Goal: Information Seeking & Learning: Learn about a topic

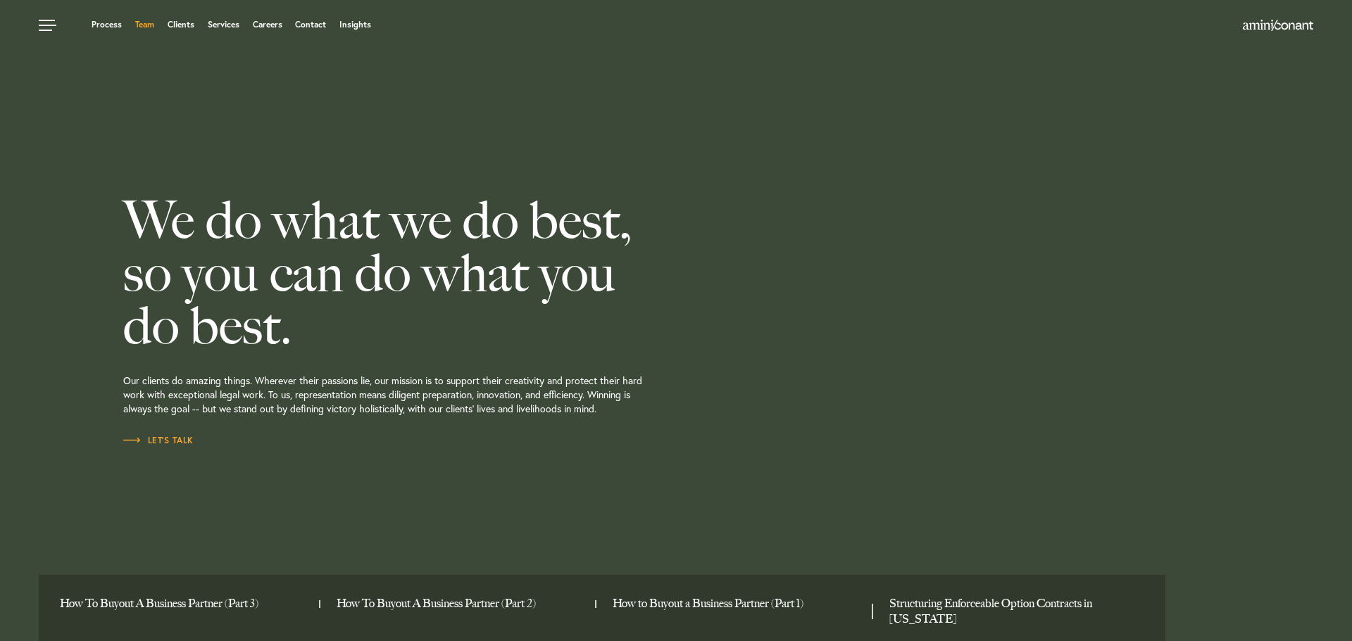
click at [145, 23] on link "Team" at bounding box center [144, 24] width 19 height 8
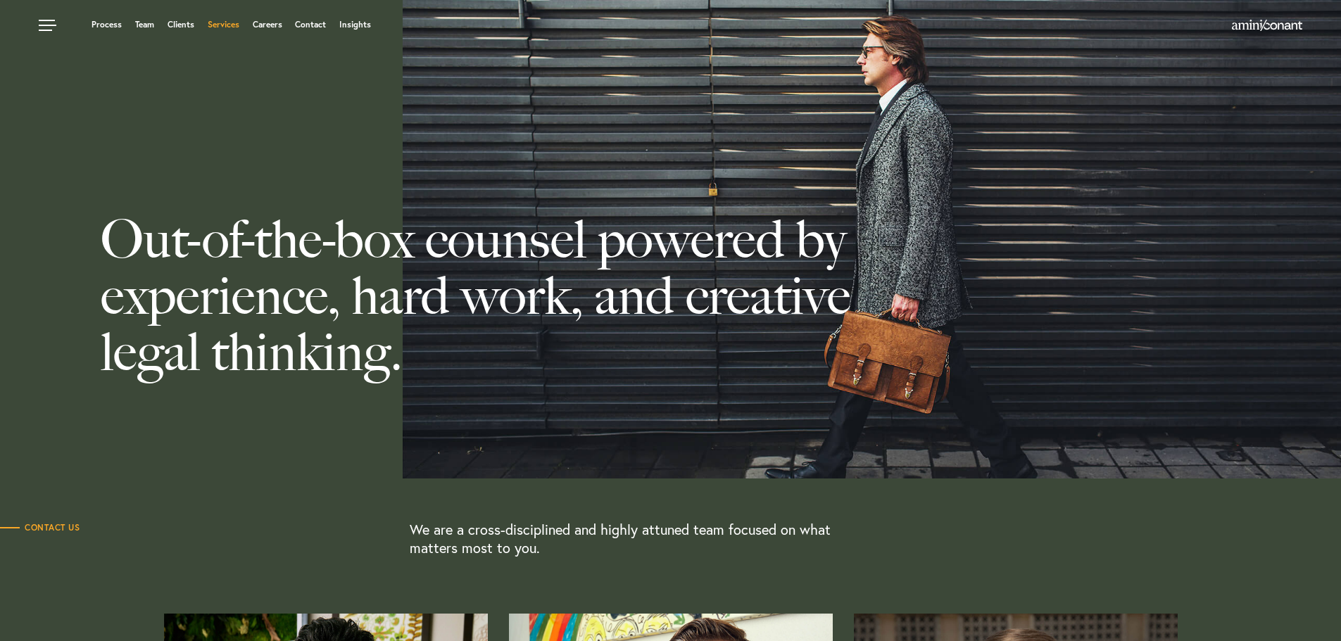
click at [229, 22] on link "Services" at bounding box center [224, 24] width 32 height 8
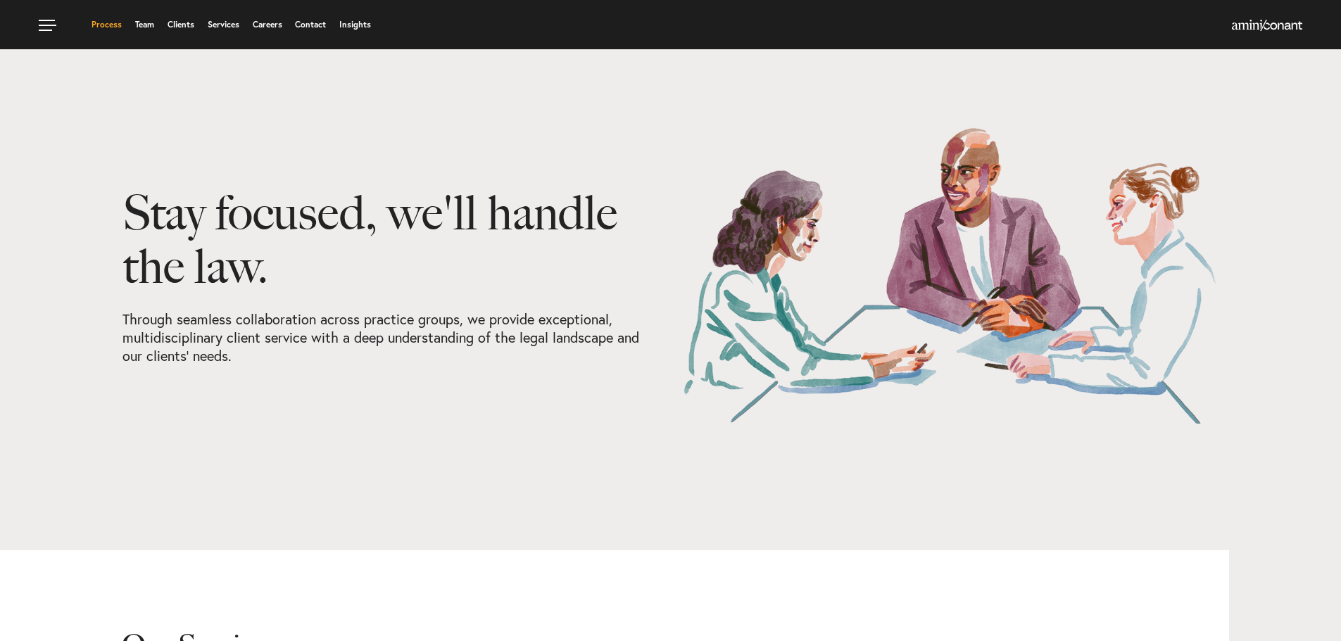
click at [101, 22] on link "Process" at bounding box center [107, 24] width 30 height 8
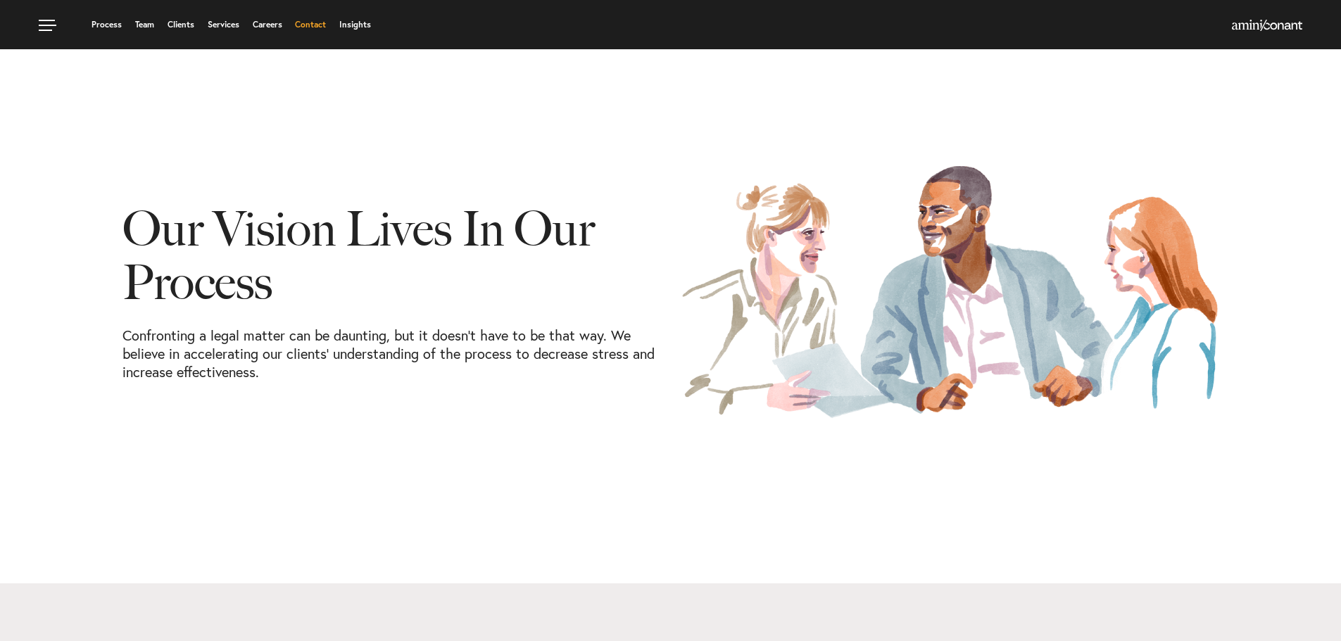
click at [317, 24] on link "Contact" at bounding box center [310, 24] width 31 height 8
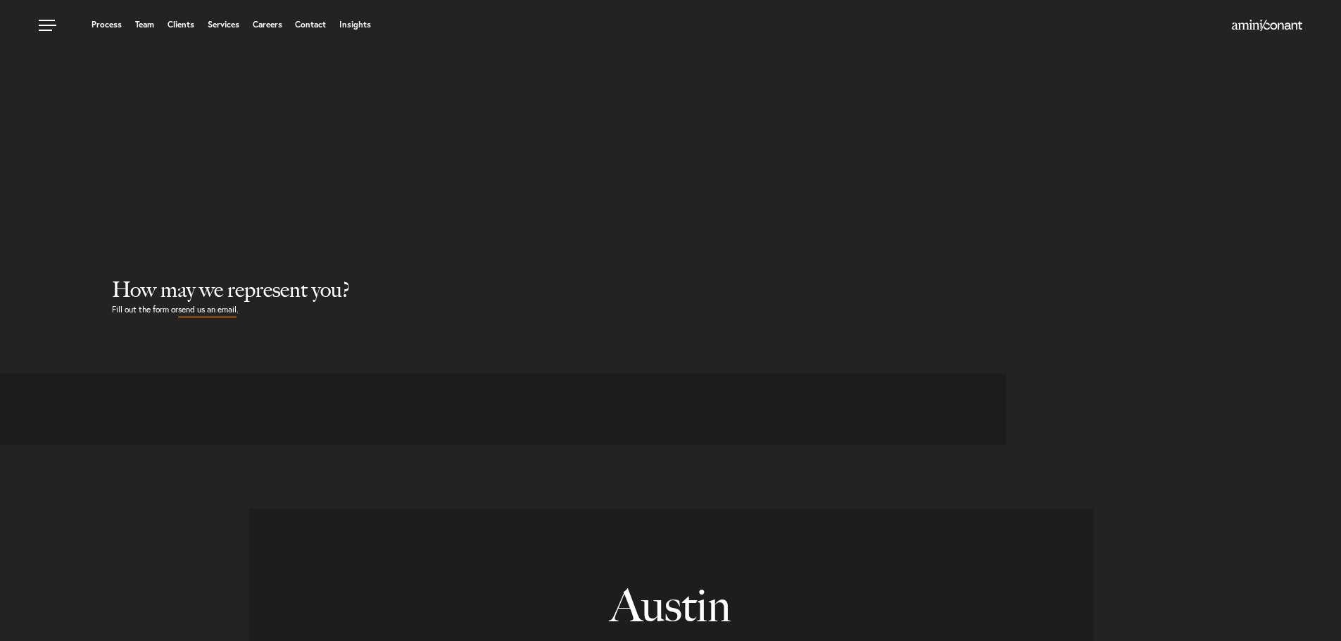
select select "Austin"
select select "Business and Civil Litigation"
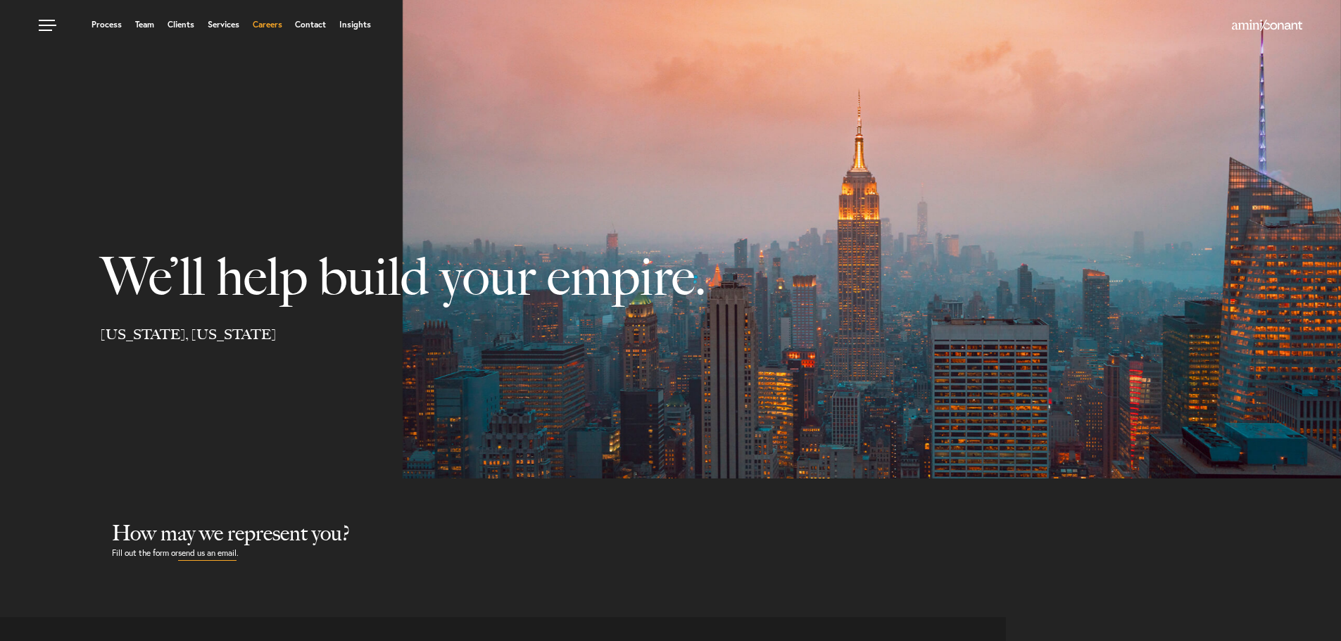
click at [264, 23] on link "Careers" at bounding box center [268, 24] width 30 height 8
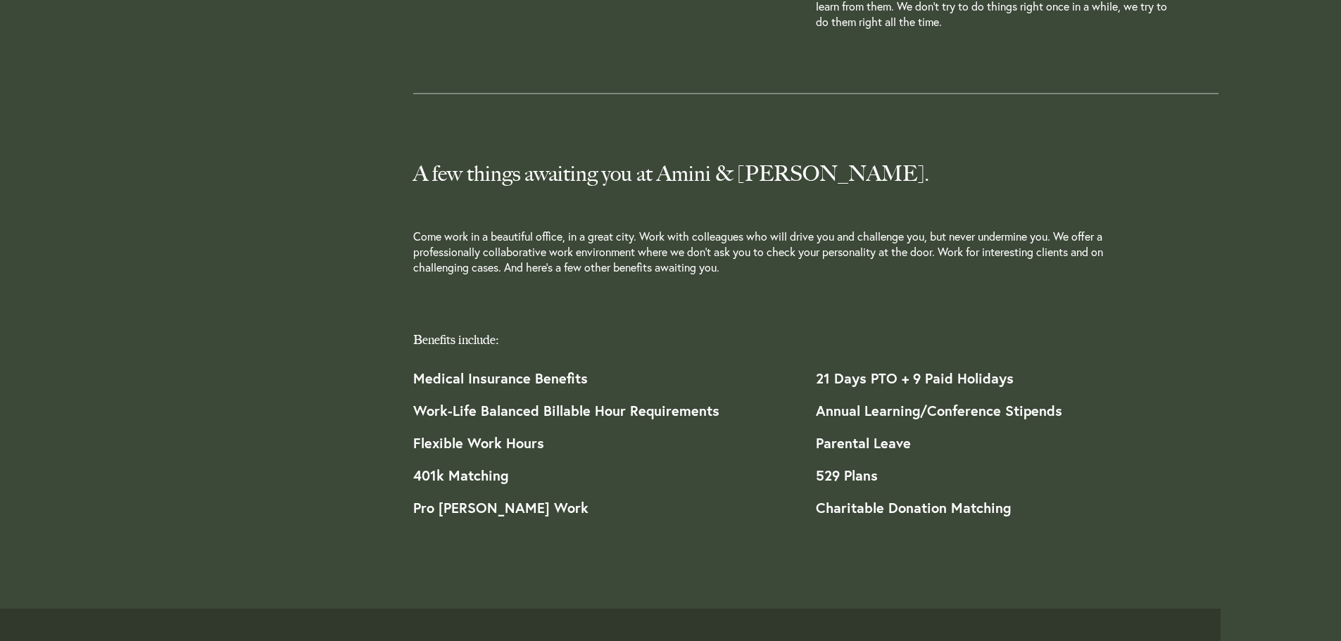
scroll to position [1056, 0]
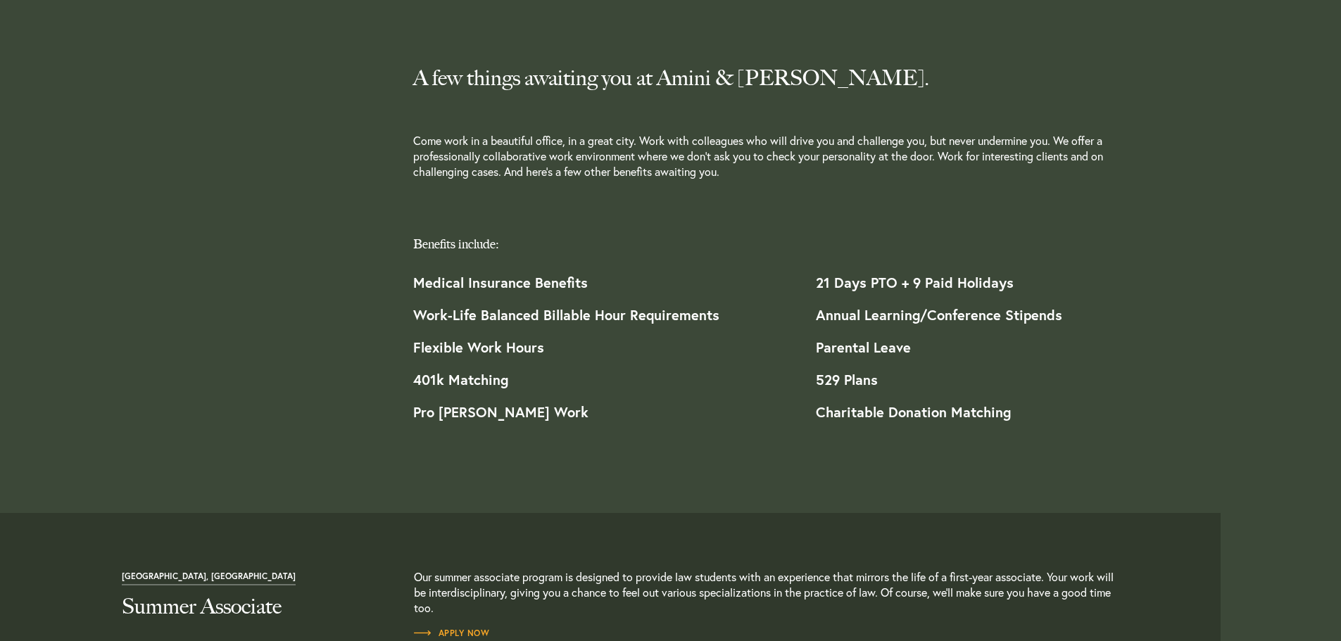
click at [1150, 168] on div "A few things awaiting you at Amini & [PERSON_NAME]. Come work in a beautiful of…" at bounding box center [815, 122] width 805 height 114
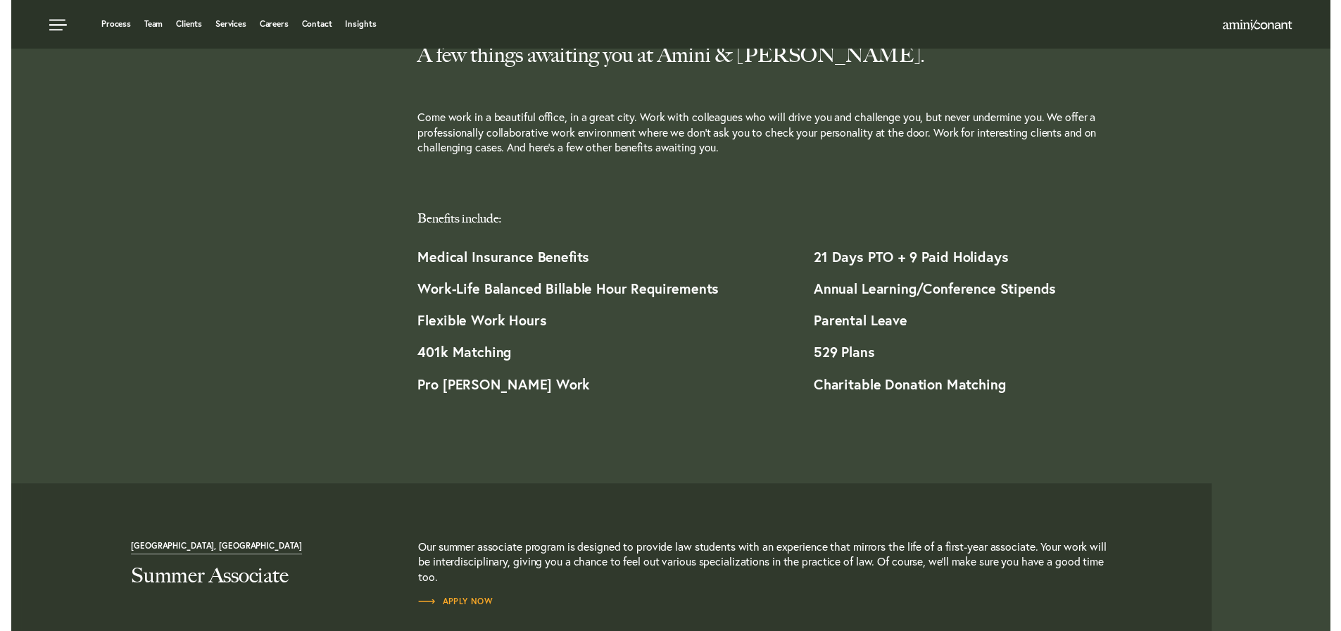
scroll to position [1024, 0]
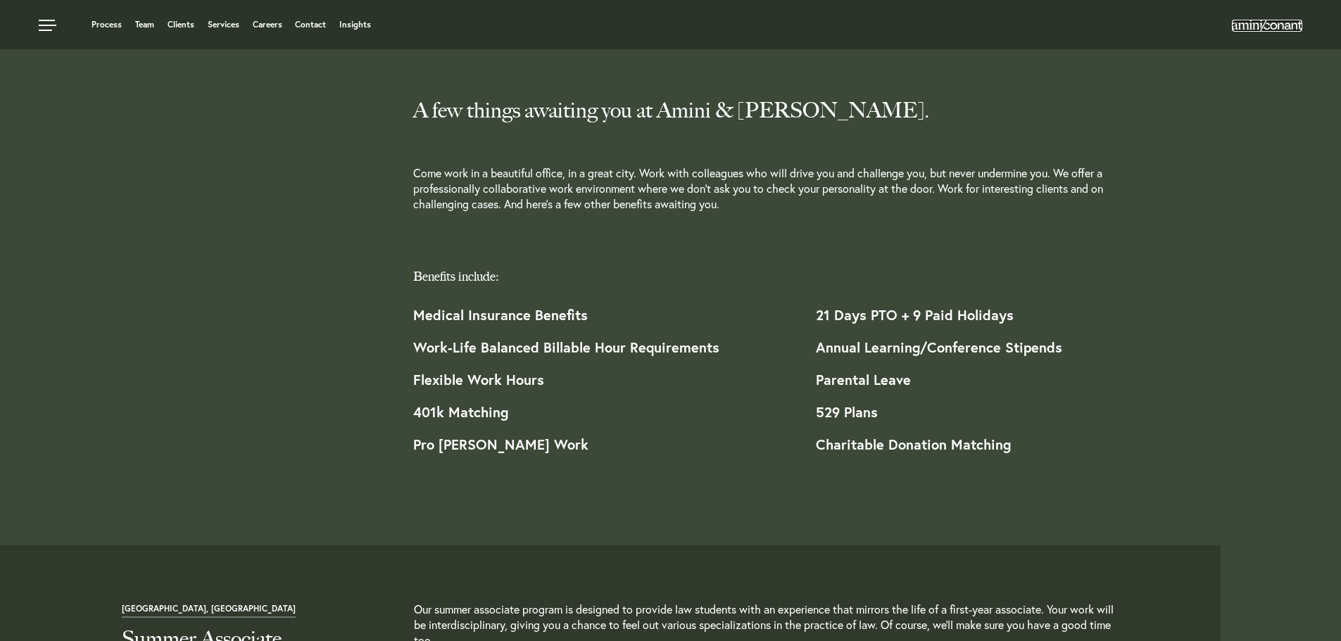
click at [1244, 26] on img at bounding box center [1267, 25] width 70 height 11
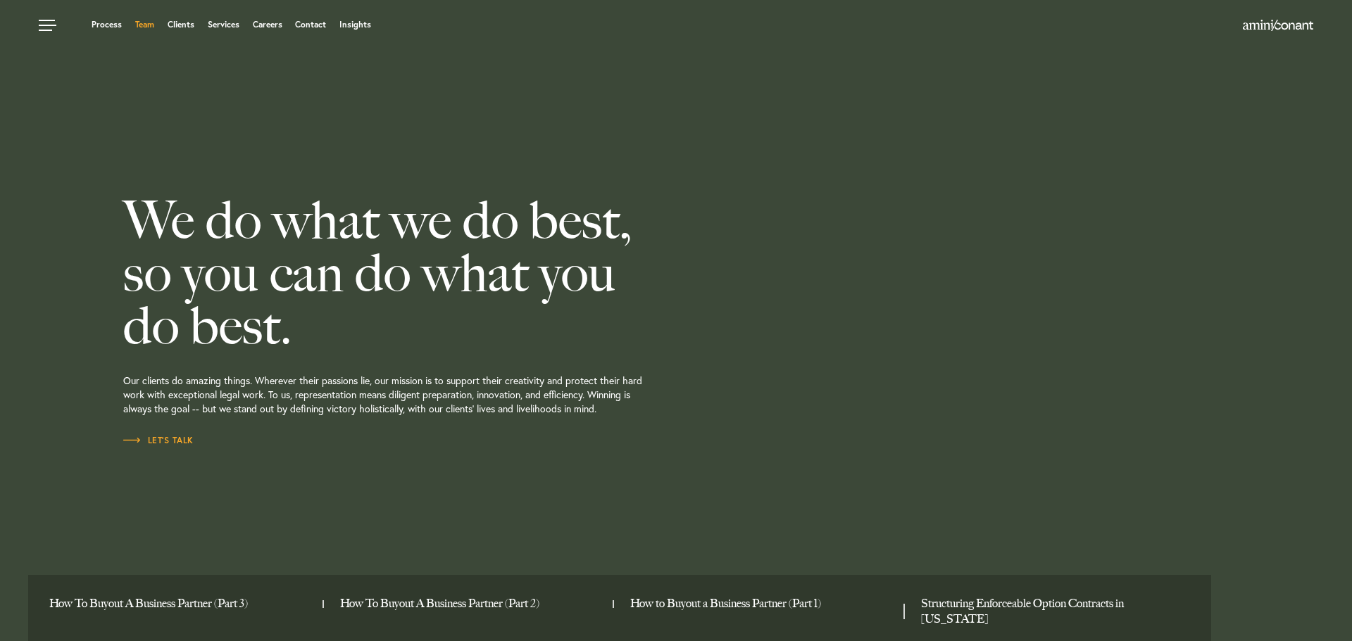
click at [141, 24] on link "Team" at bounding box center [144, 24] width 19 height 8
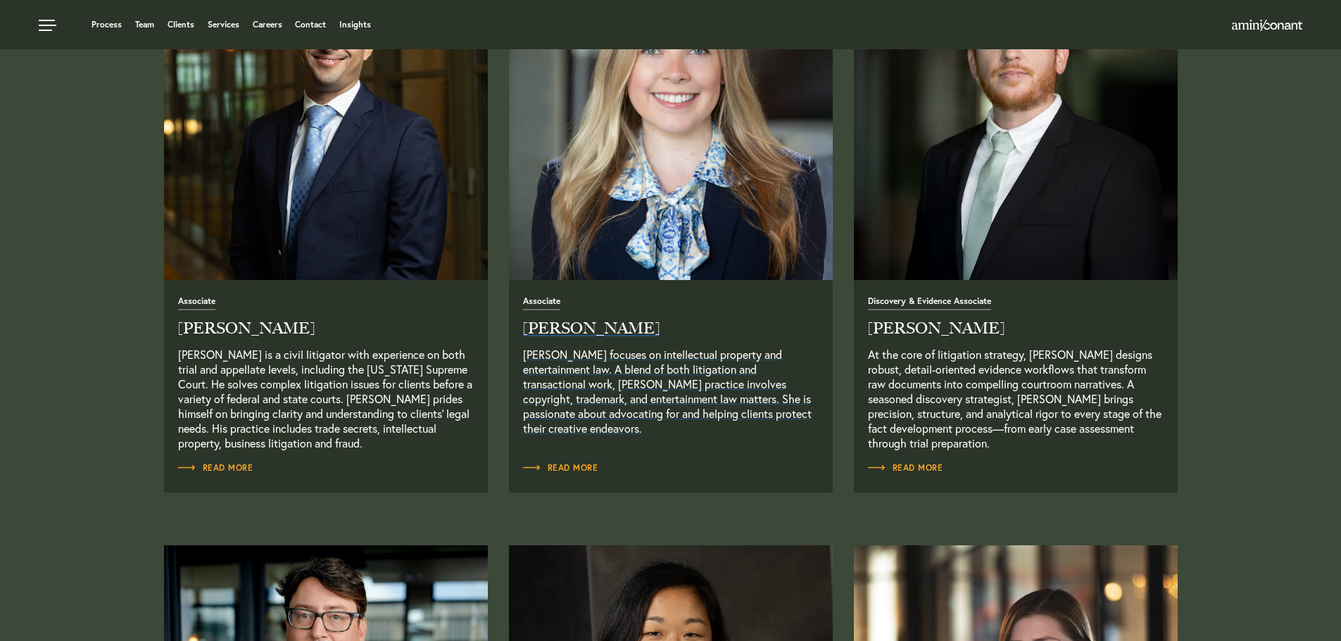
scroll to position [1830, 0]
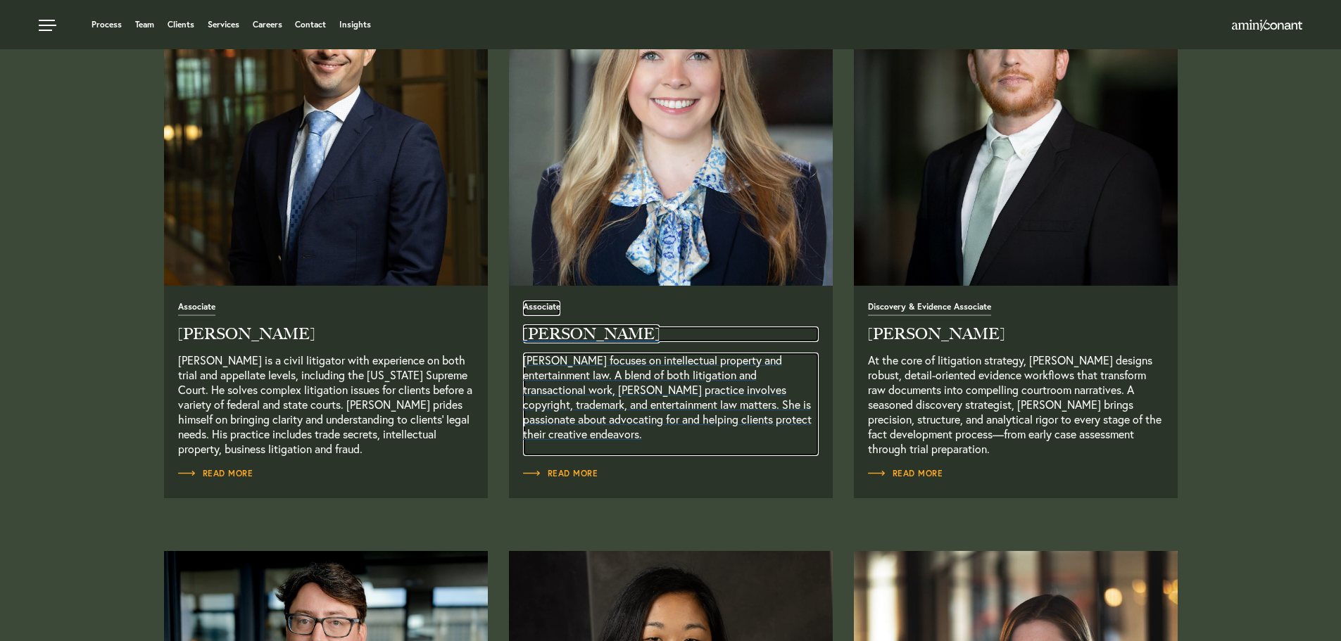
click at [551, 332] on h2 "[PERSON_NAME]" at bounding box center [671, 334] width 296 height 15
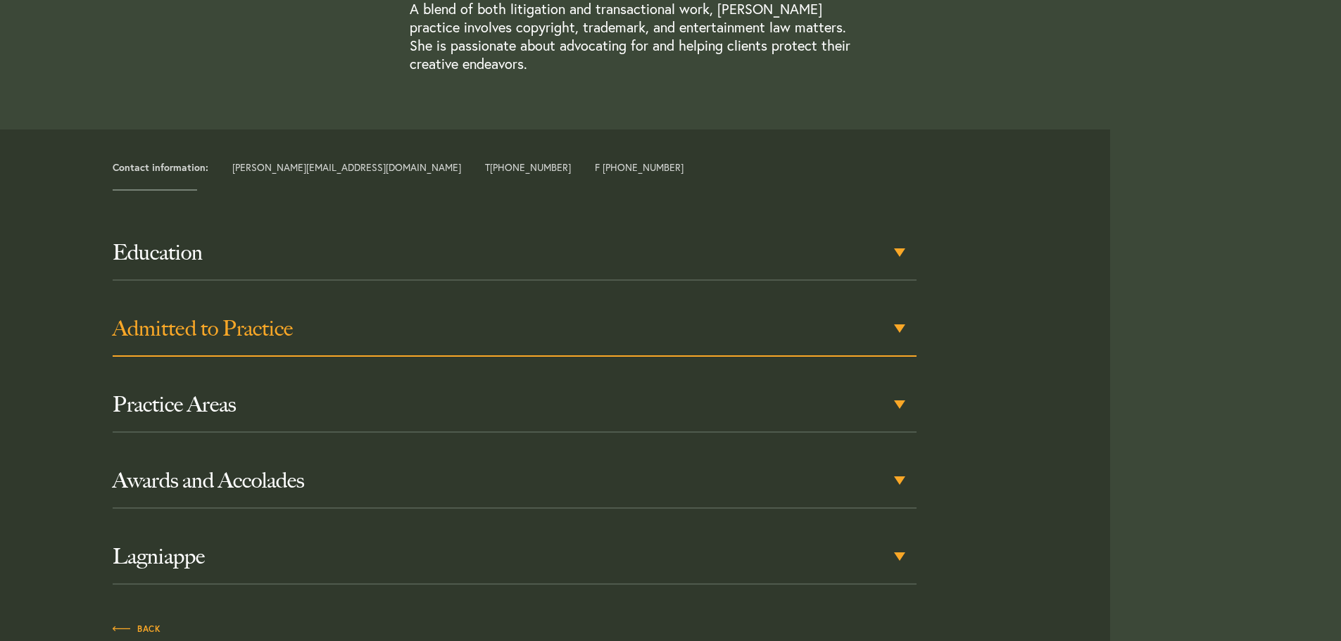
scroll to position [634, 0]
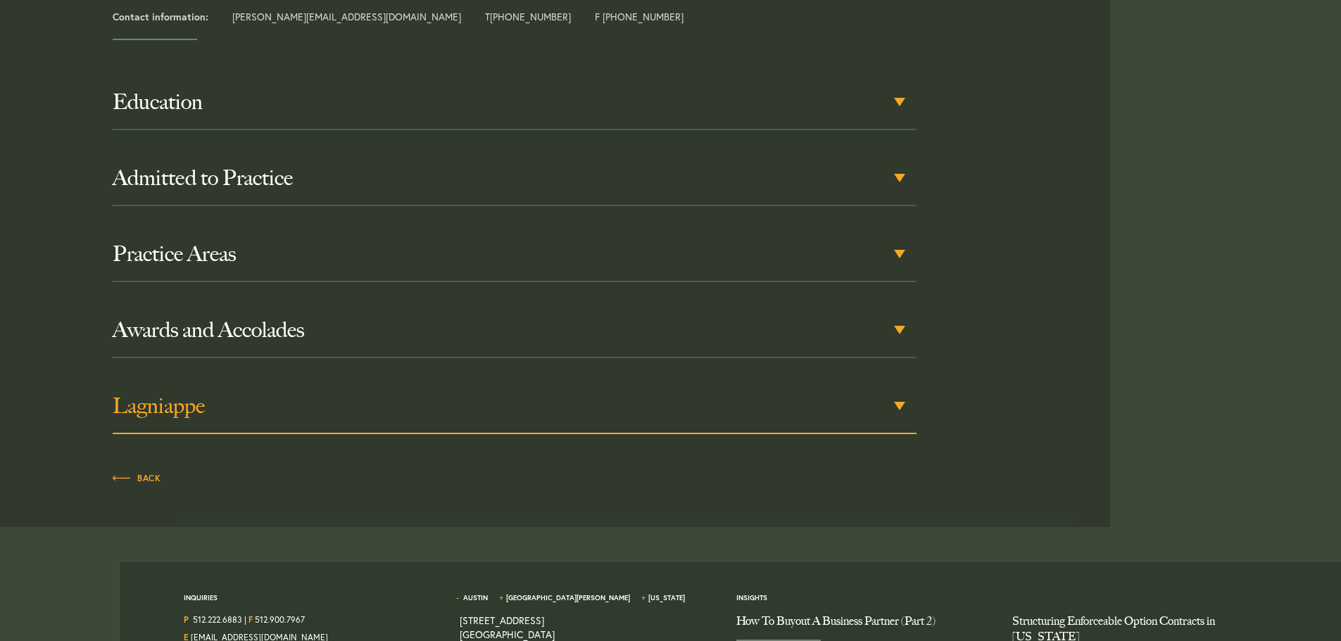
click at [414, 395] on h3 "Lagniappe" at bounding box center [515, 405] width 804 height 25
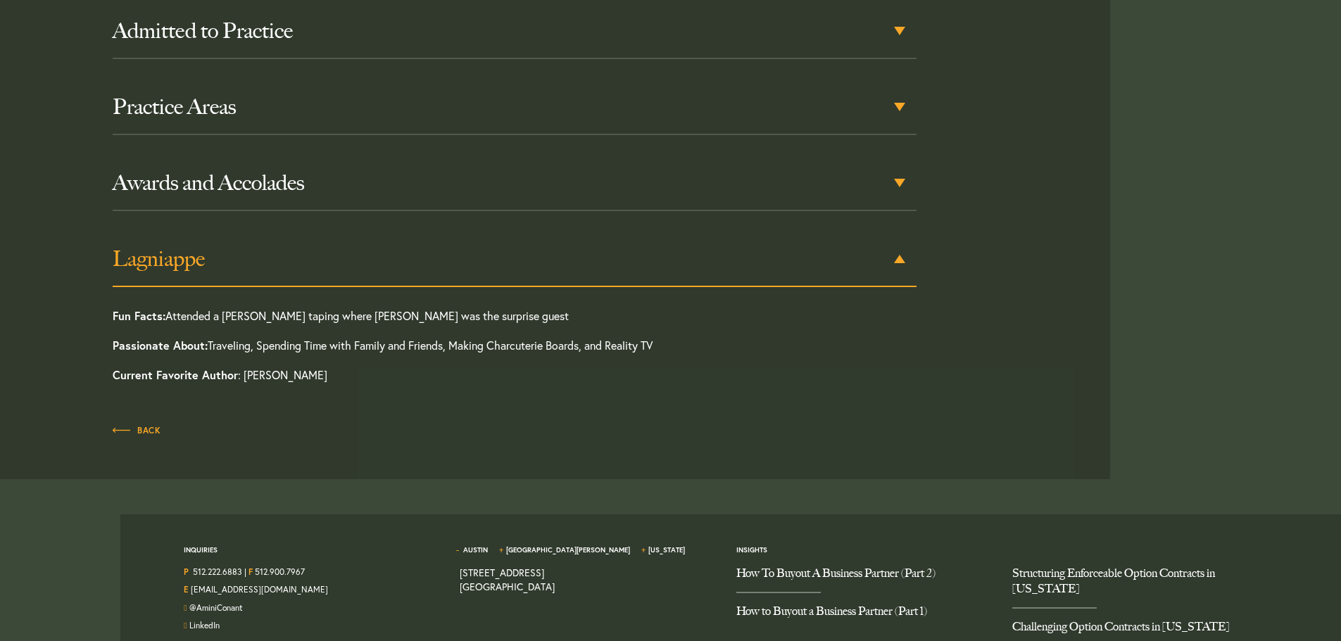
scroll to position [802, 0]
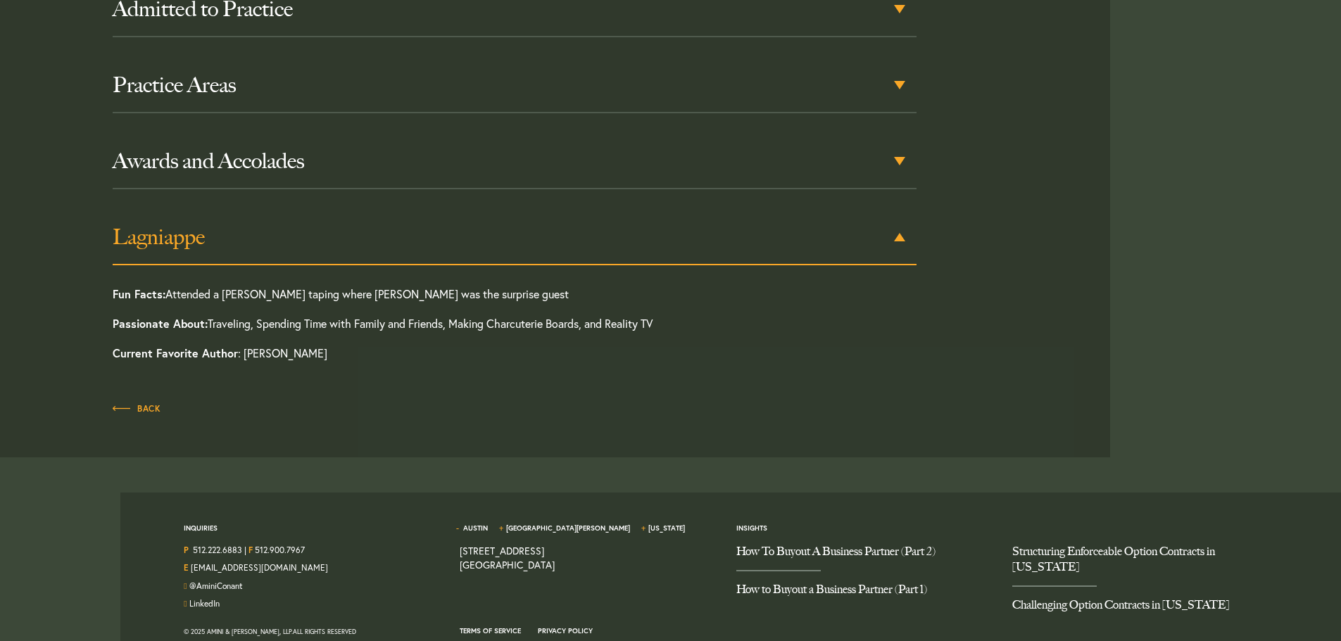
click at [278, 225] on h3 "Lagniappe" at bounding box center [515, 237] width 804 height 25
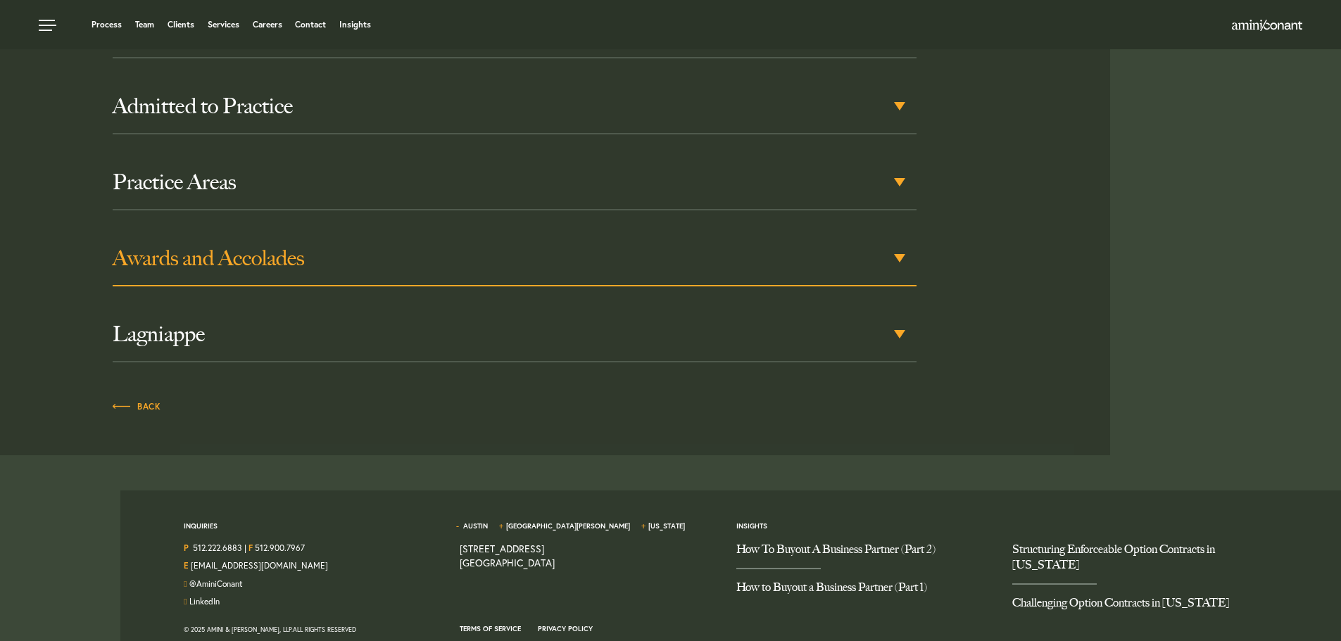
click at [306, 246] on h3 "Awards and Accolades" at bounding box center [515, 258] width 804 height 25
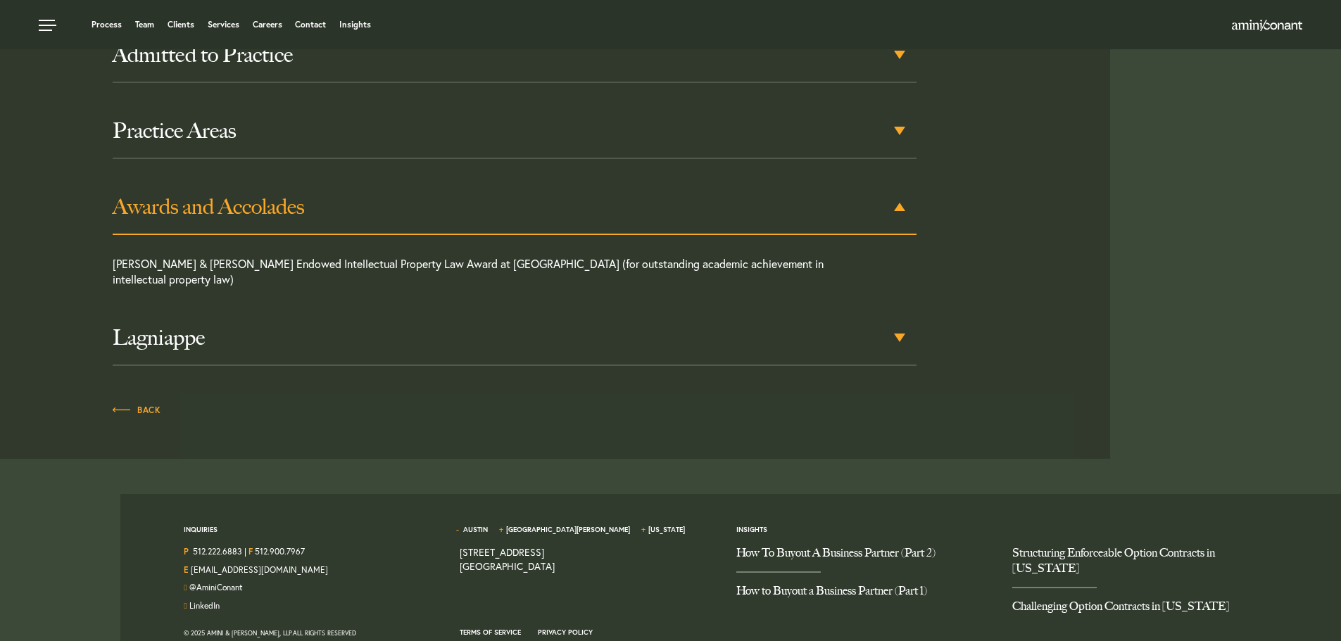
scroll to position [758, 0]
click at [330, 193] on h3 "Awards and Accolades" at bounding box center [515, 205] width 804 height 25
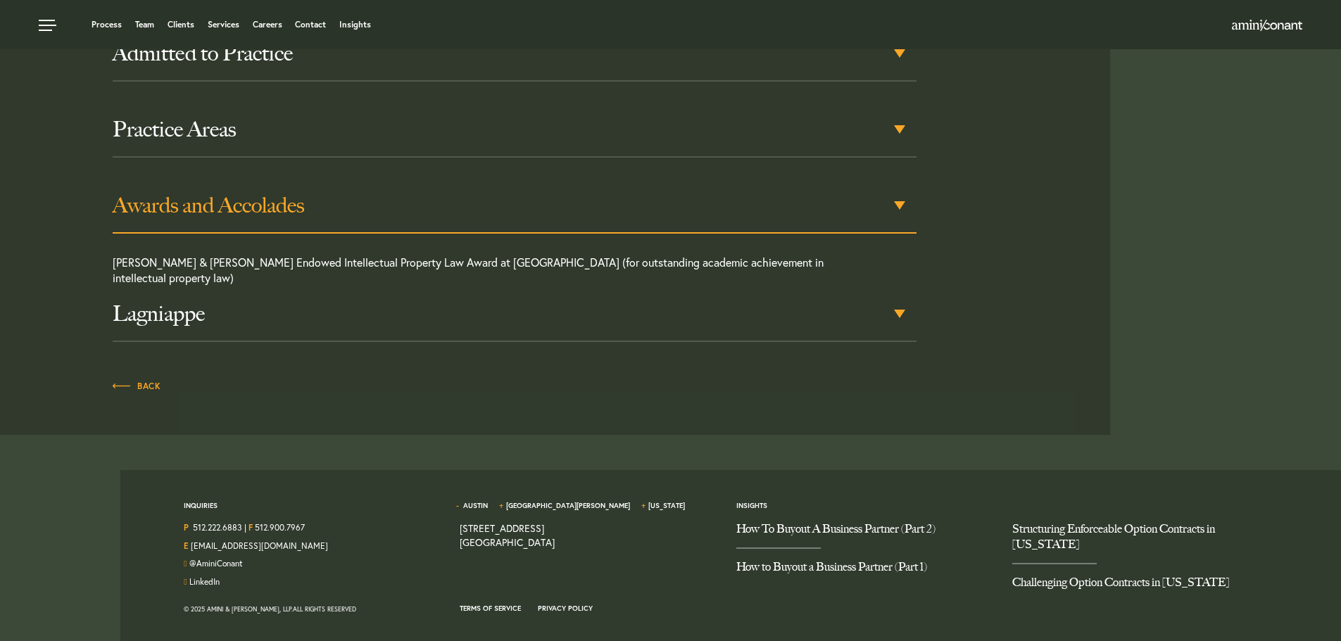
scroll to position [705, 0]
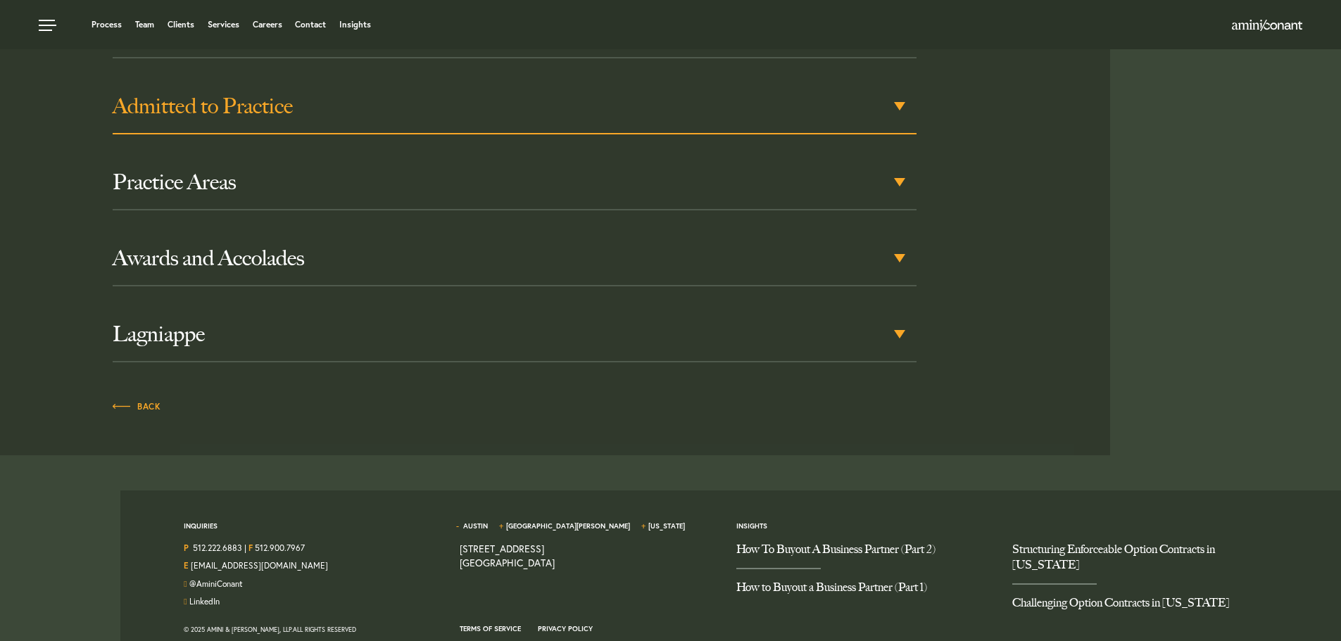
click at [315, 94] on h3 "Admitted to Practice" at bounding box center [515, 106] width 804 height 25
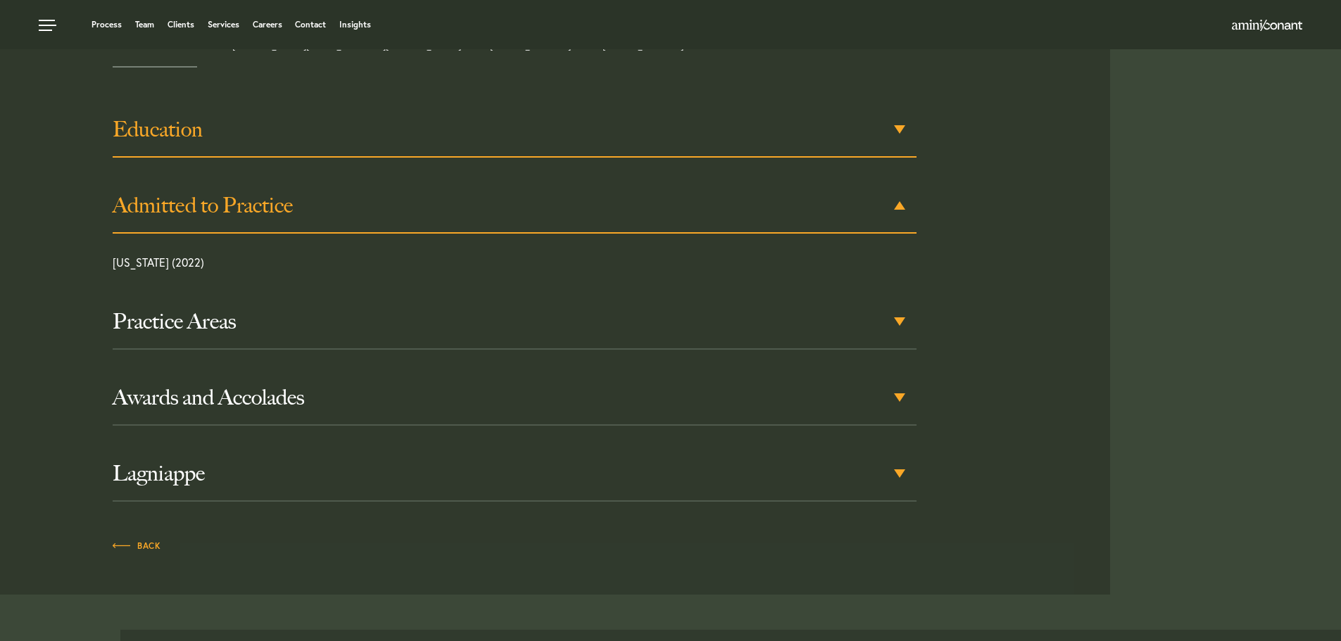
click at [309, 117] on h3 "Education" at bounding box center [515, 129] width 804 height 25
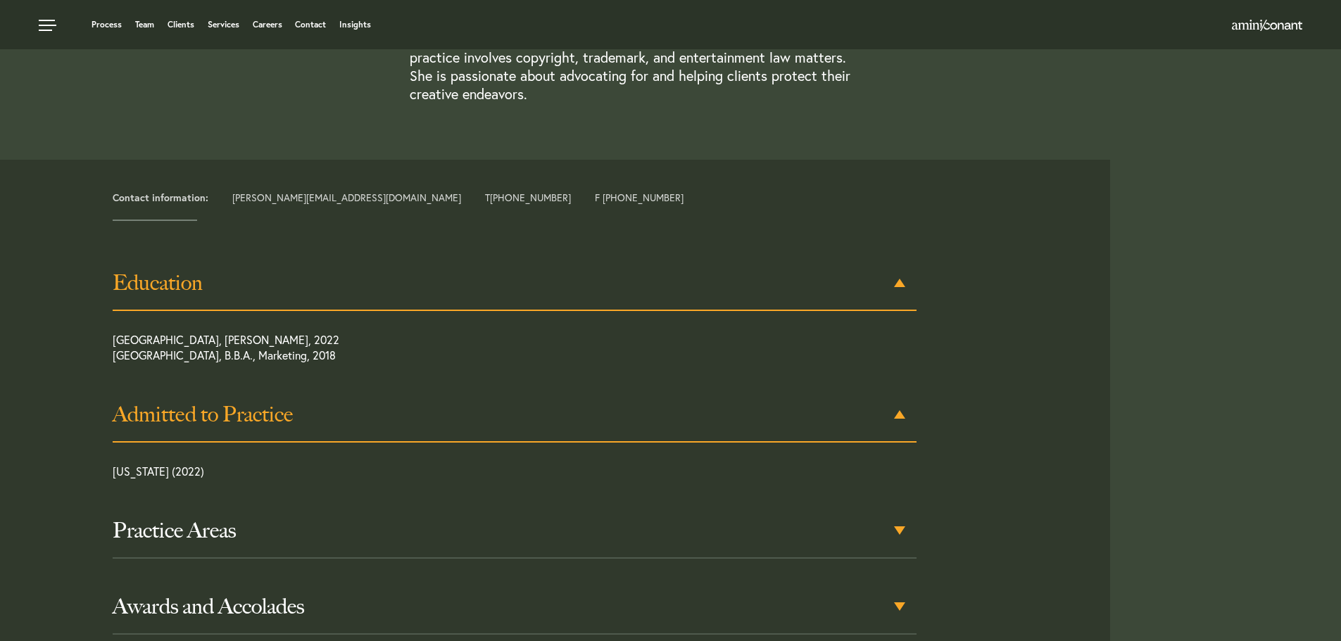
scroll to position [319, 0]
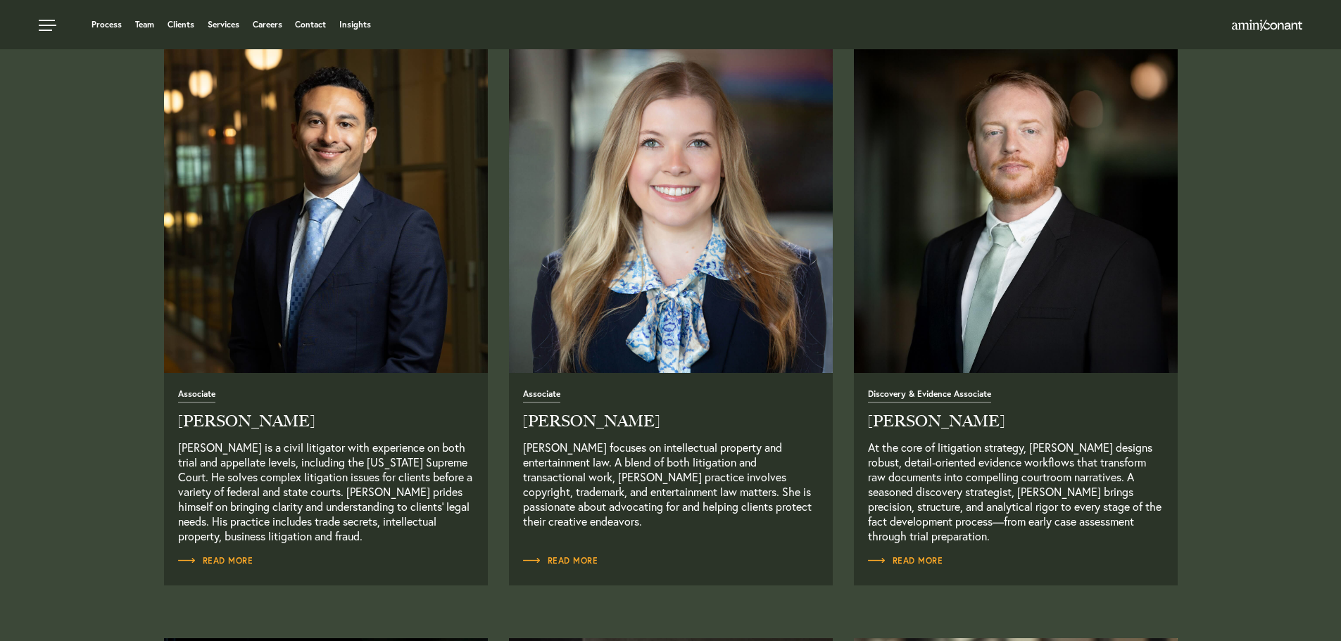
scroll to position [1732, 0]
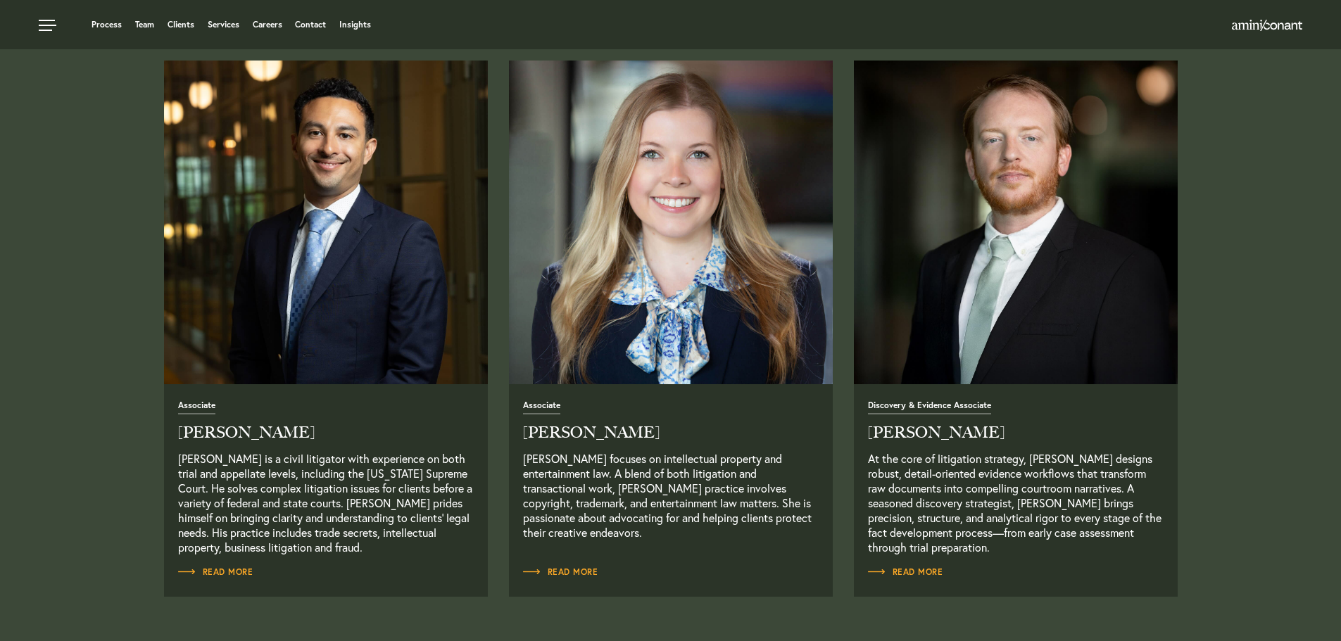
click at [1008, 310] on img "Read Full Bio" at bounding box center [1015, 222] width 340 height 340
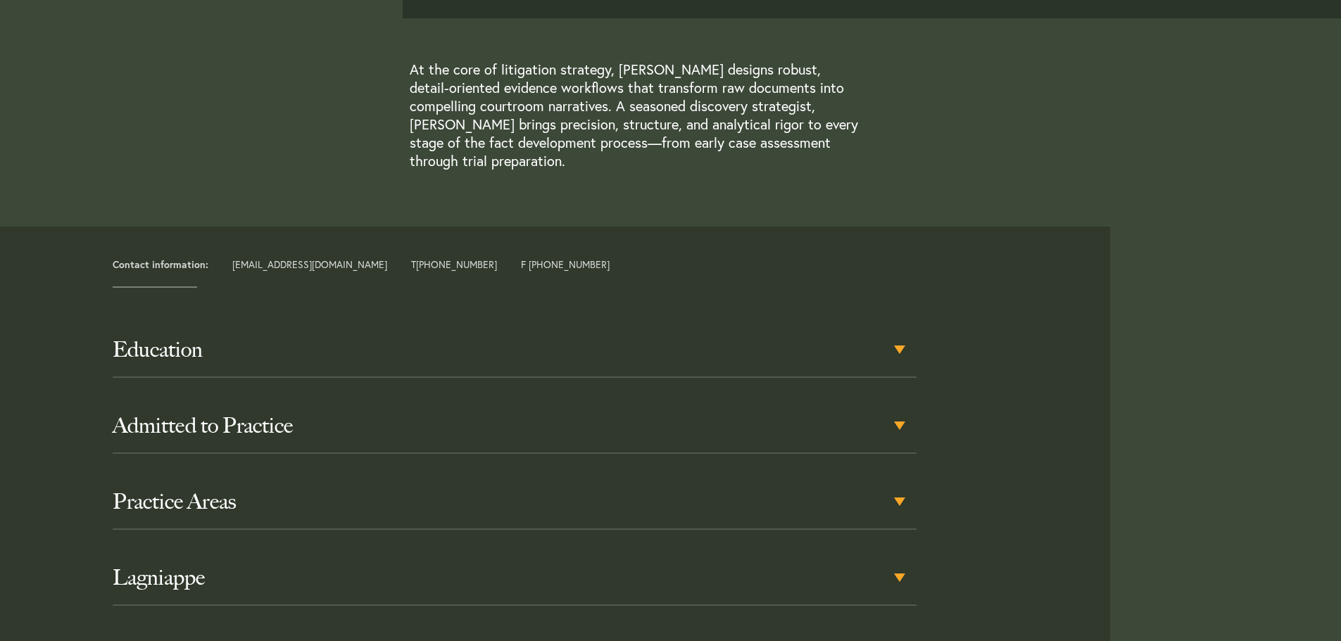
scroll to position [493, 0]
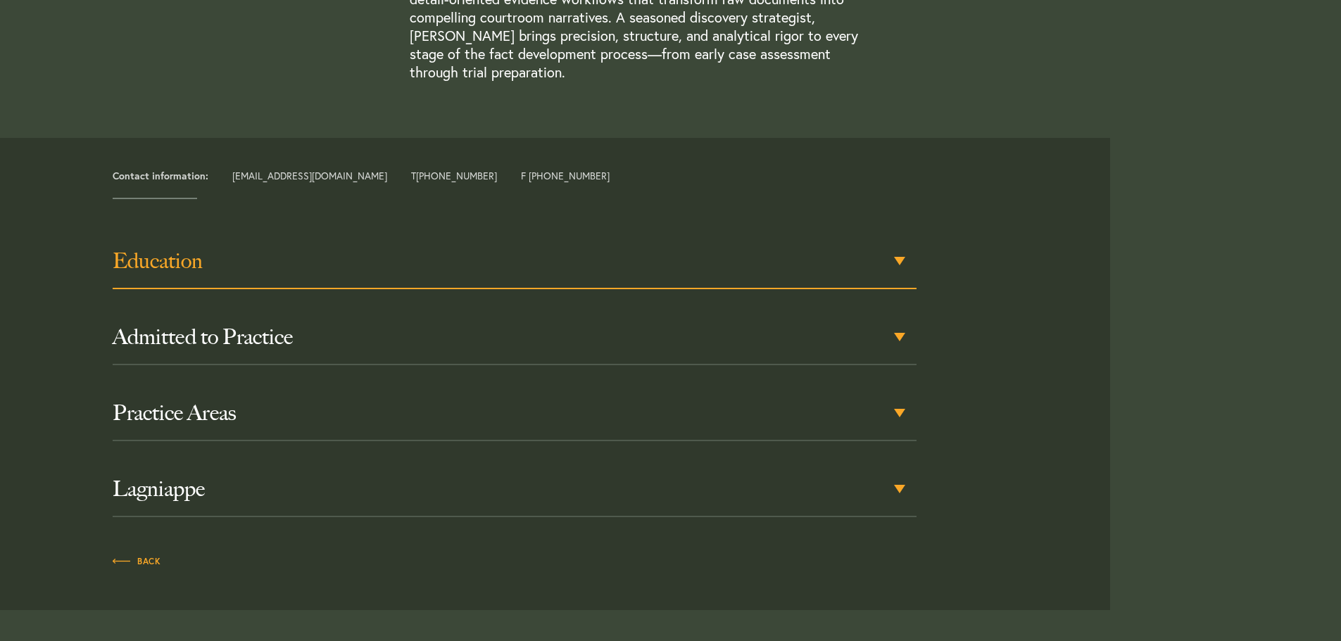
click at [181, 263] on h3 "Education" at bounding box center [515, 260] width 804 height 25
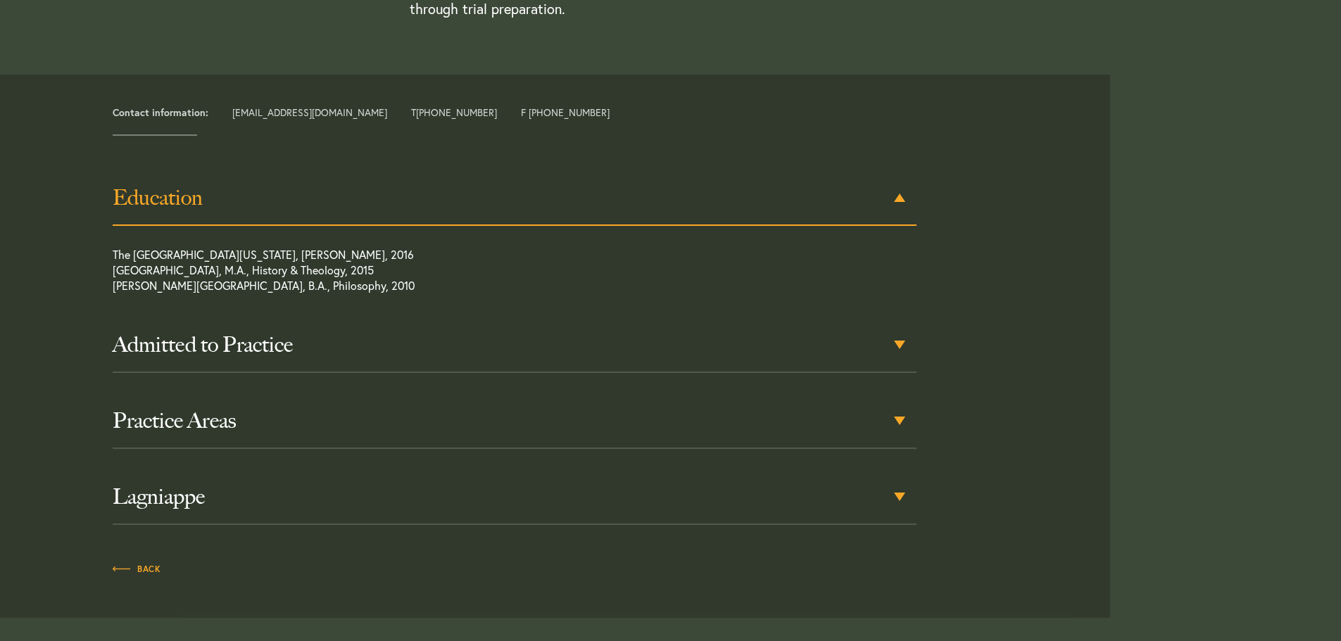
scroll to position [567, 0]
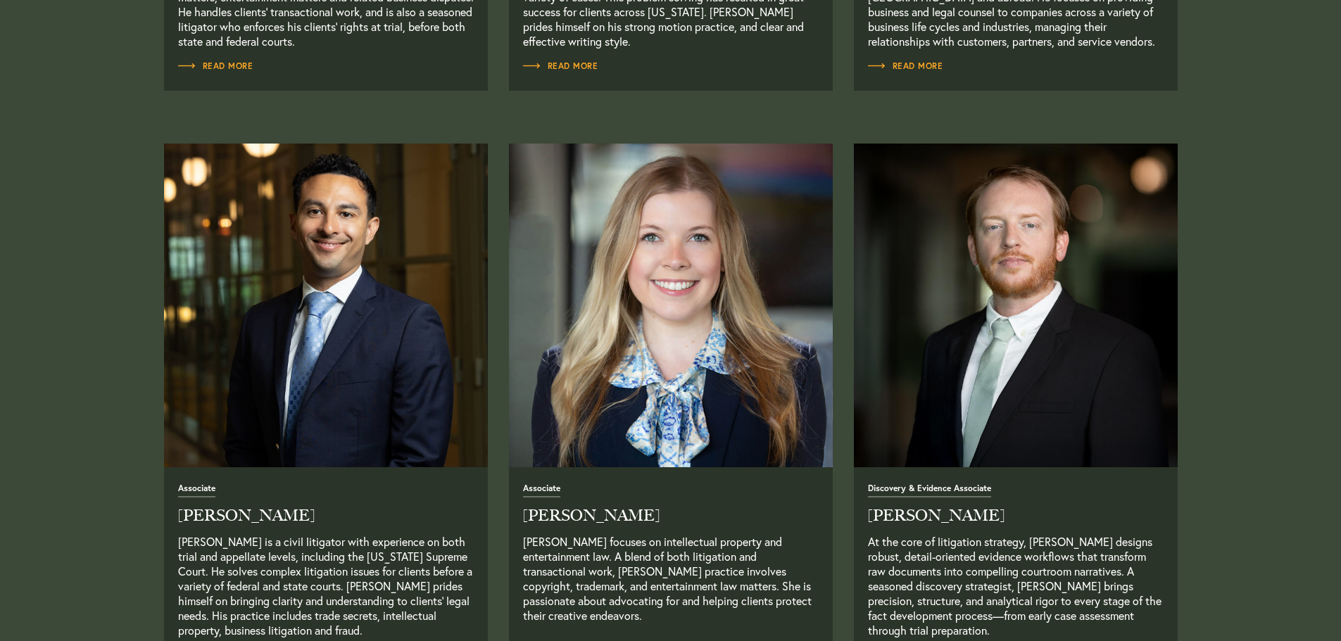
scroll to position [1661, 0]
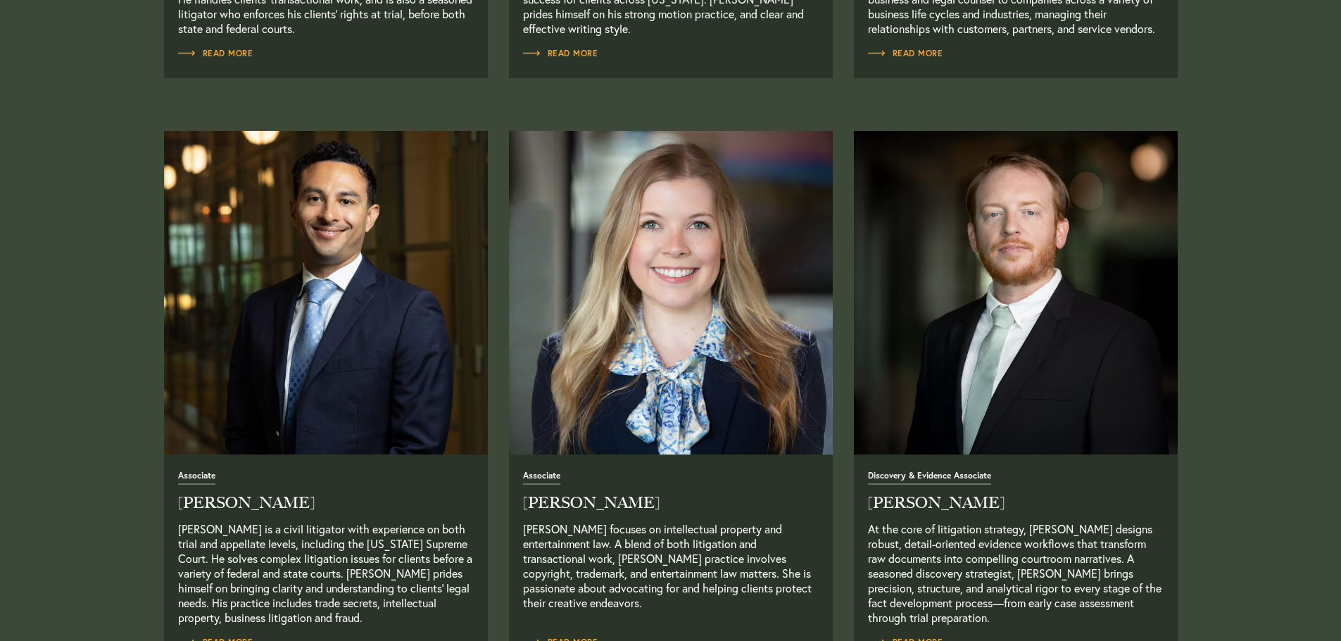
click at [351, 286] on img "Read Full Bio" at bounding box center [326, 292] width 340 height 340
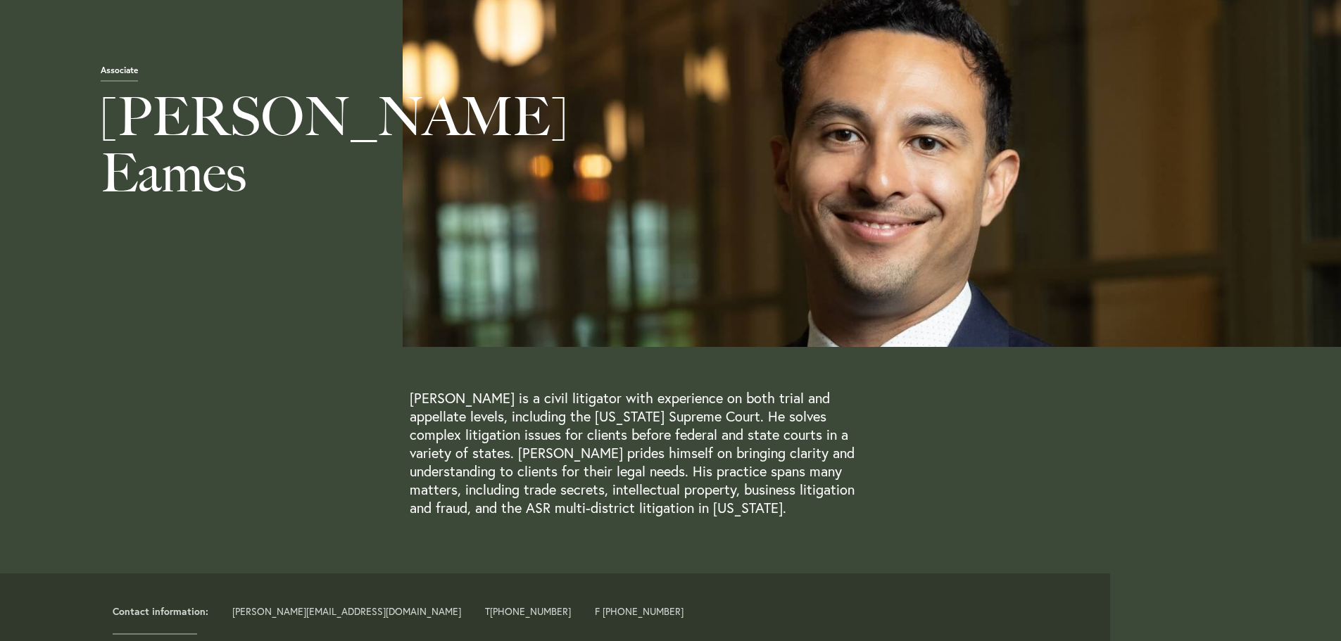
scroll to position [422, 0]
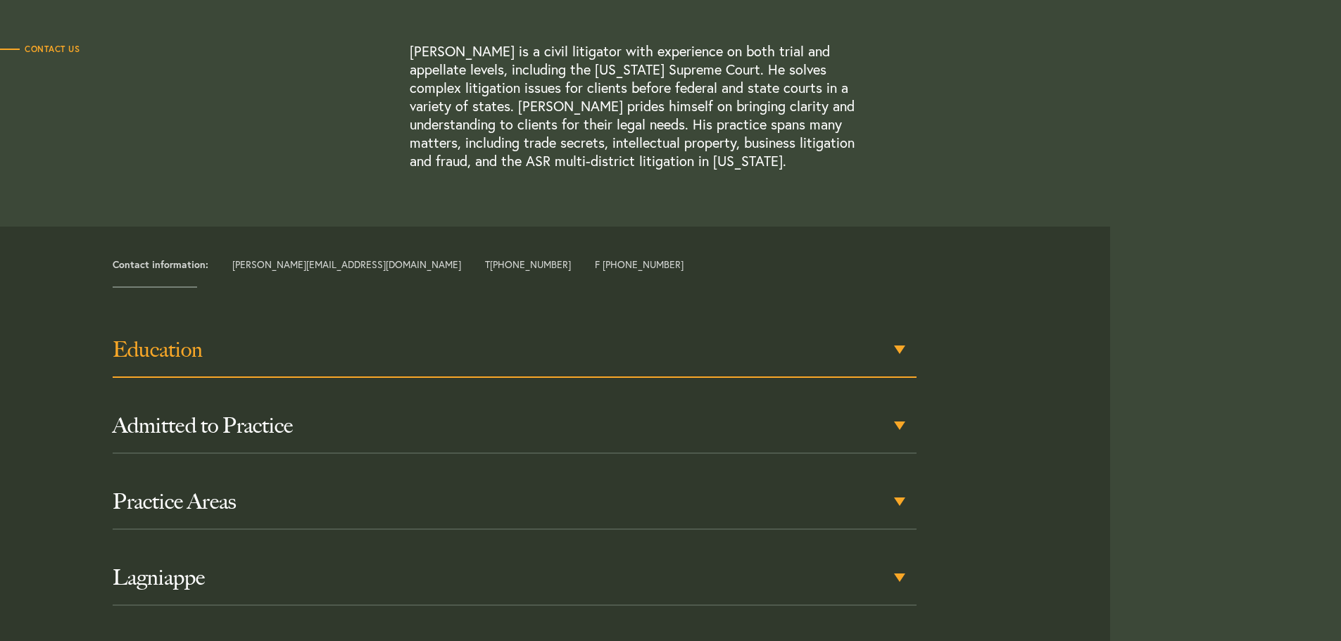
click at [238, 352] on h3 "Education" at bounding box center [515, 349] width 804 height 25
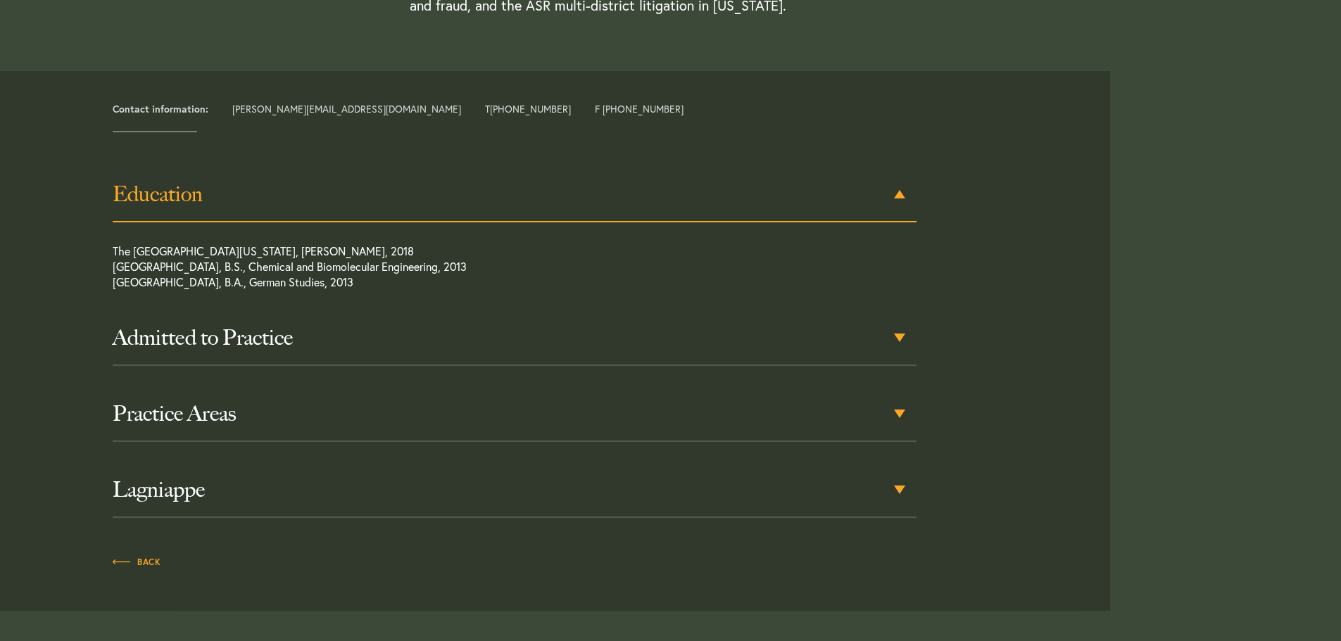
scroll to position [585, 0]
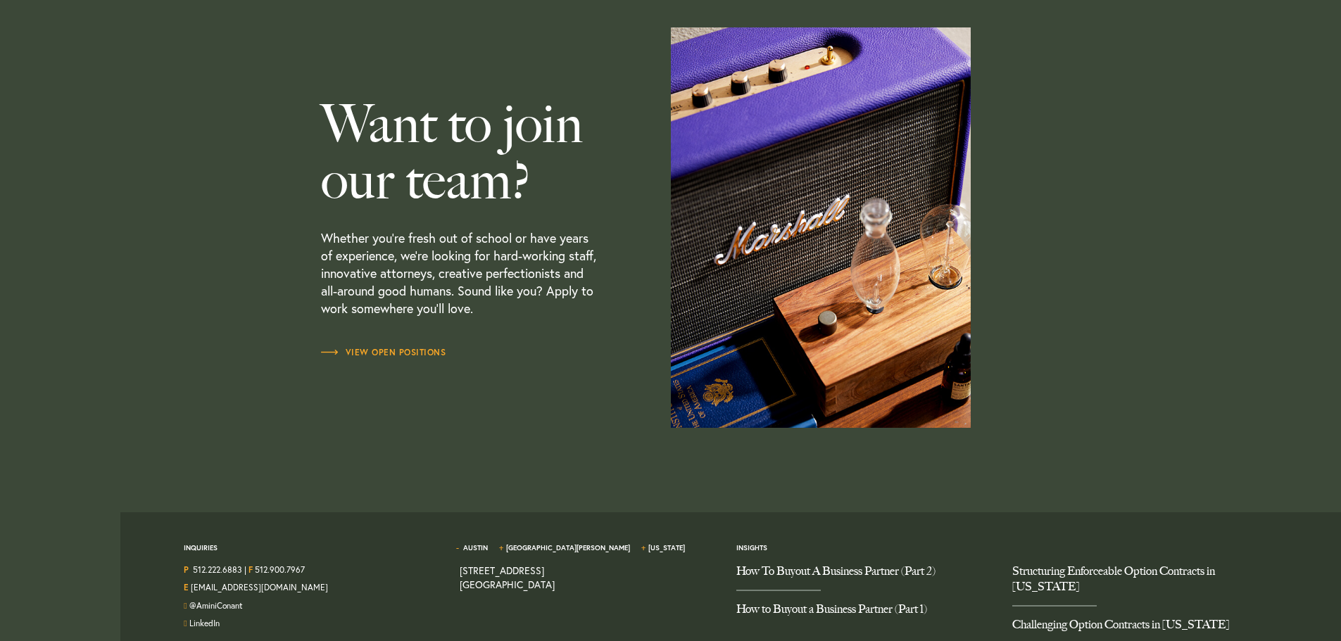
scroll to position [4169, 0]
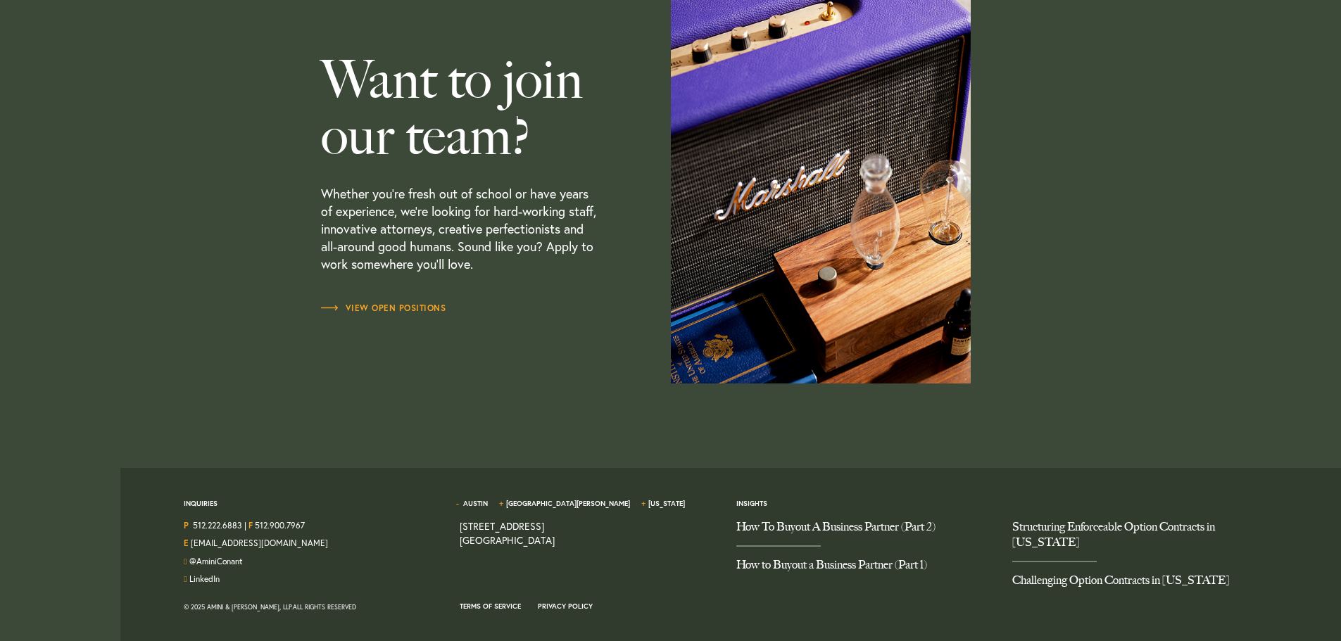
click at [503, 508] on span "[GEOGRAPHIC_DATA][PERSON_NAME]" at bounding box center [572, 509] width 139 height 20
drag, startPoint x: 572, startPoint y: 548, endPoint x: 462, endPoint y: 533, distance: 110.1
click at [462, 519] on div "1204 San Antonio Street, Second Floor Austin TX 78701 2323 Lincoln Blvd Santa M…" at bounding box center [587, 519] width 255 height 0
copy div "2323 Lincoln Blvd Santa Monica, CA 90405 1515 Lexington Ave., Suite 1A New York…"
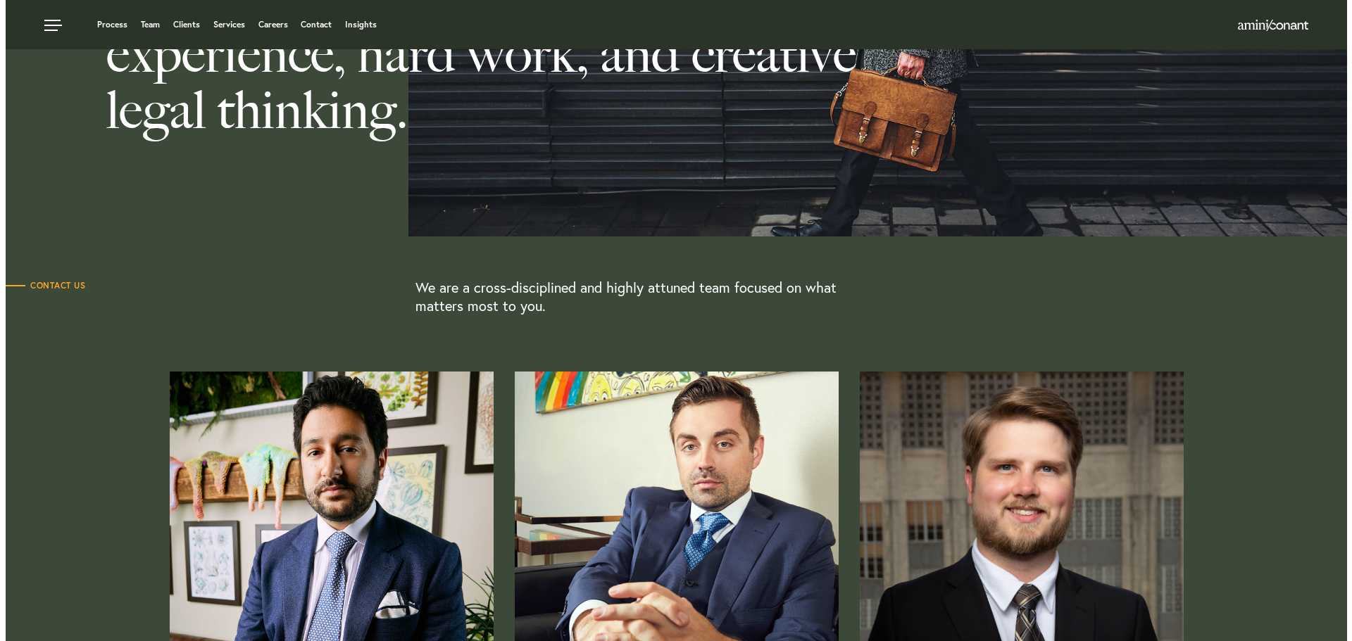
scroll to position [0, 0]
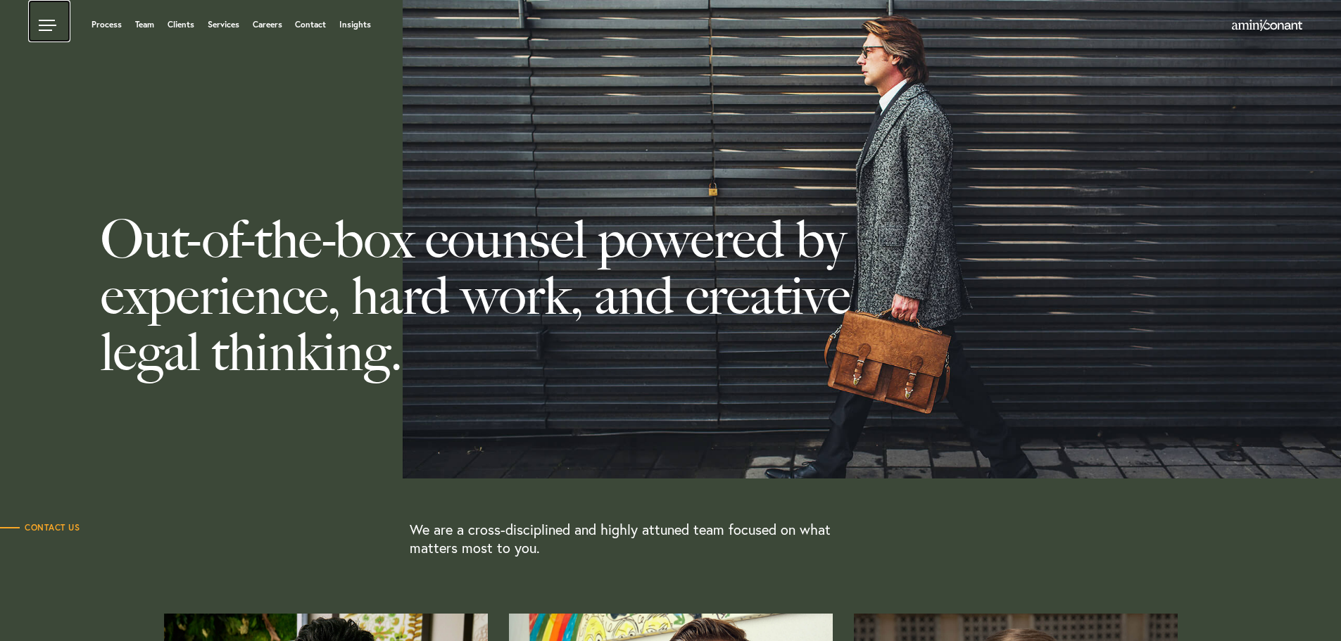
click at [50, 25] on link at bounding box center [49, 21] width 42 height 42
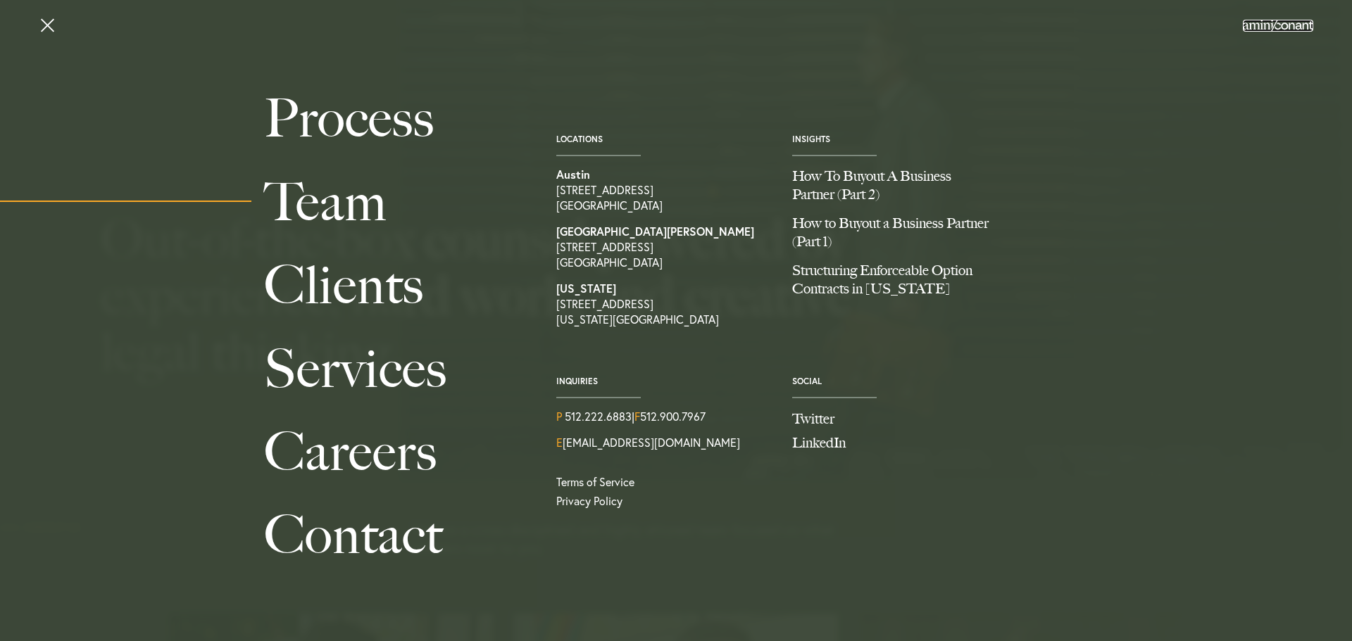
click at [1276, 24] on img at bounding box center [1277, 25] width 70 height 11
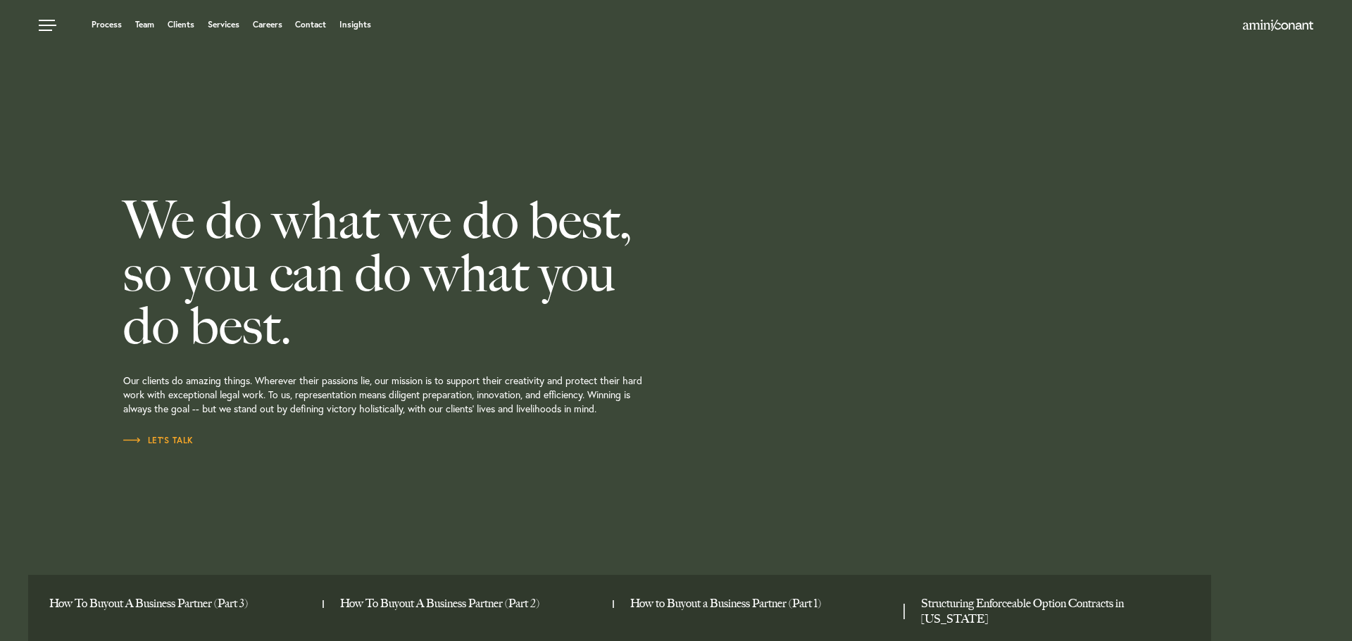
click at [659, 260] on h2 "We do what we do best, so you can do what you do best." at bounding box center [450, 273] width 655 height 158
click at [347, 21] on link "Insights" at bounding box center [355, 24] width 32 height 8
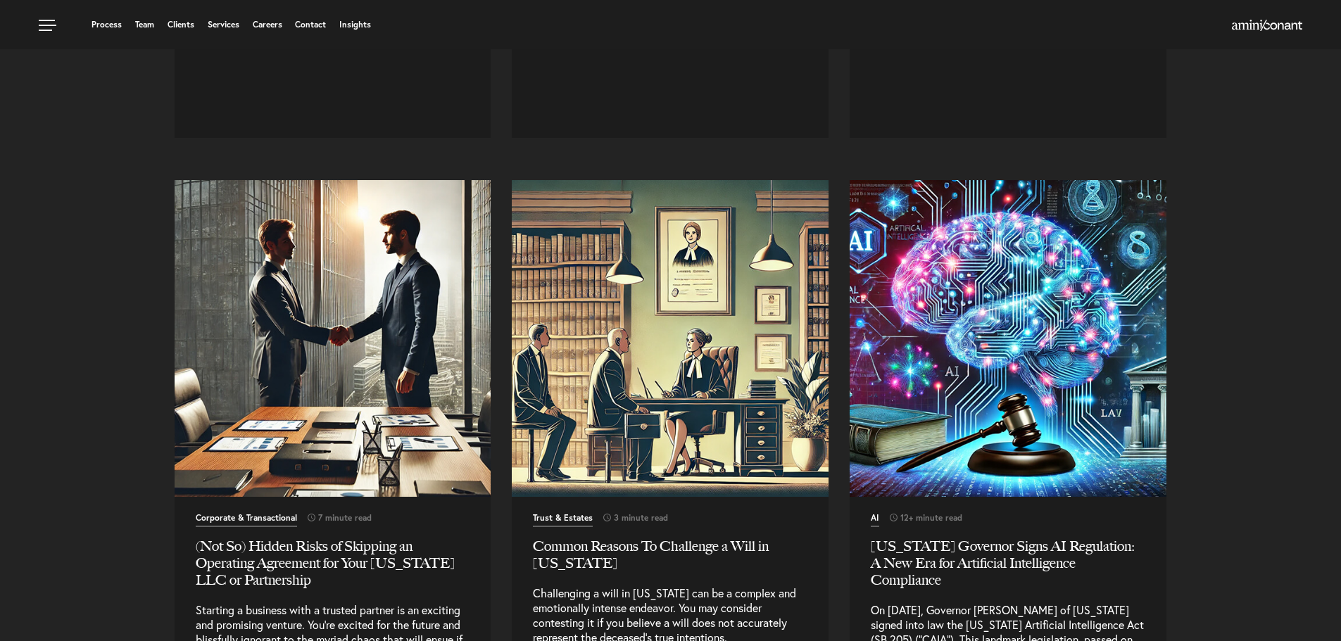
scroll to position [6687, 0]
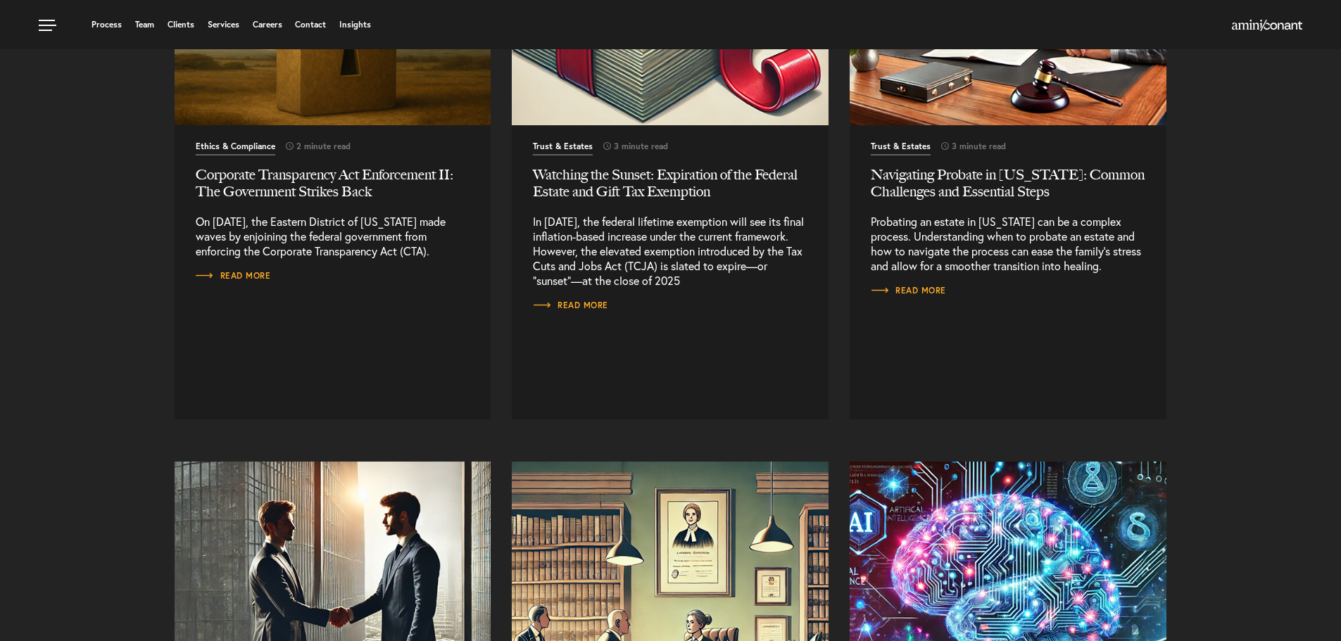
click at [934, 174] on h2 "Navigating Probate in [US_STATE]: Common Challenges and Essential Steps" at bounding box center [1008, 183] width 275 height 34
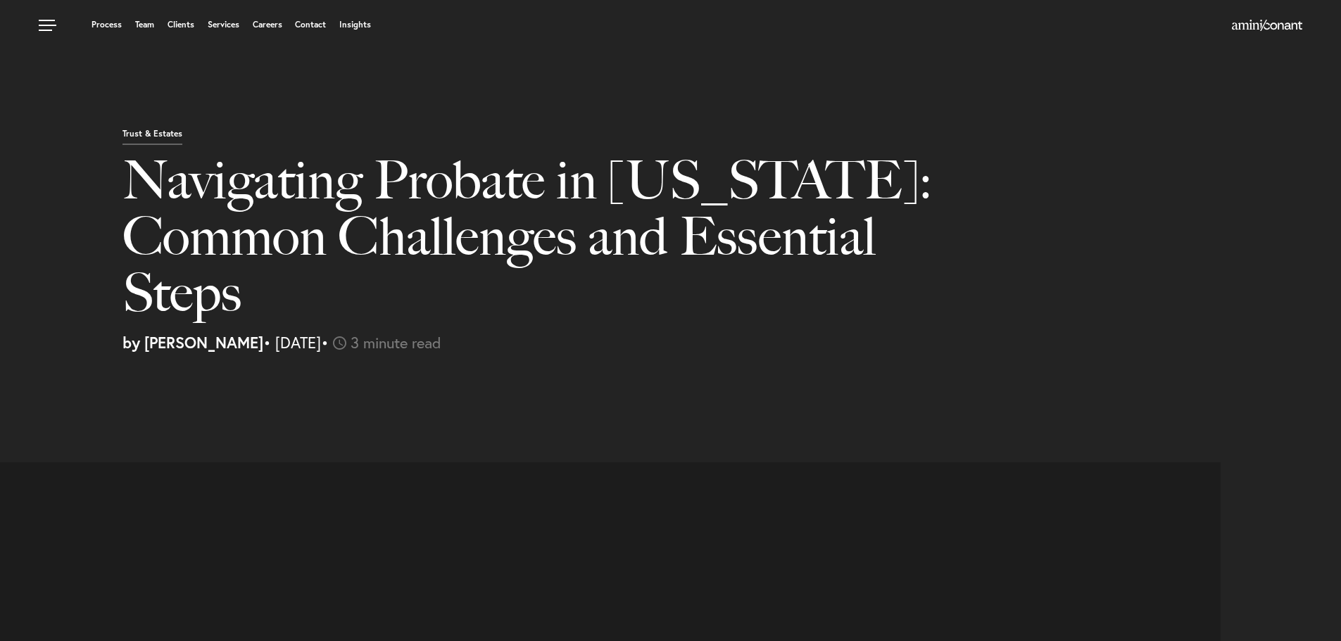
select select "US"
select select "Austin"
select select "Business and Civil Litigation"
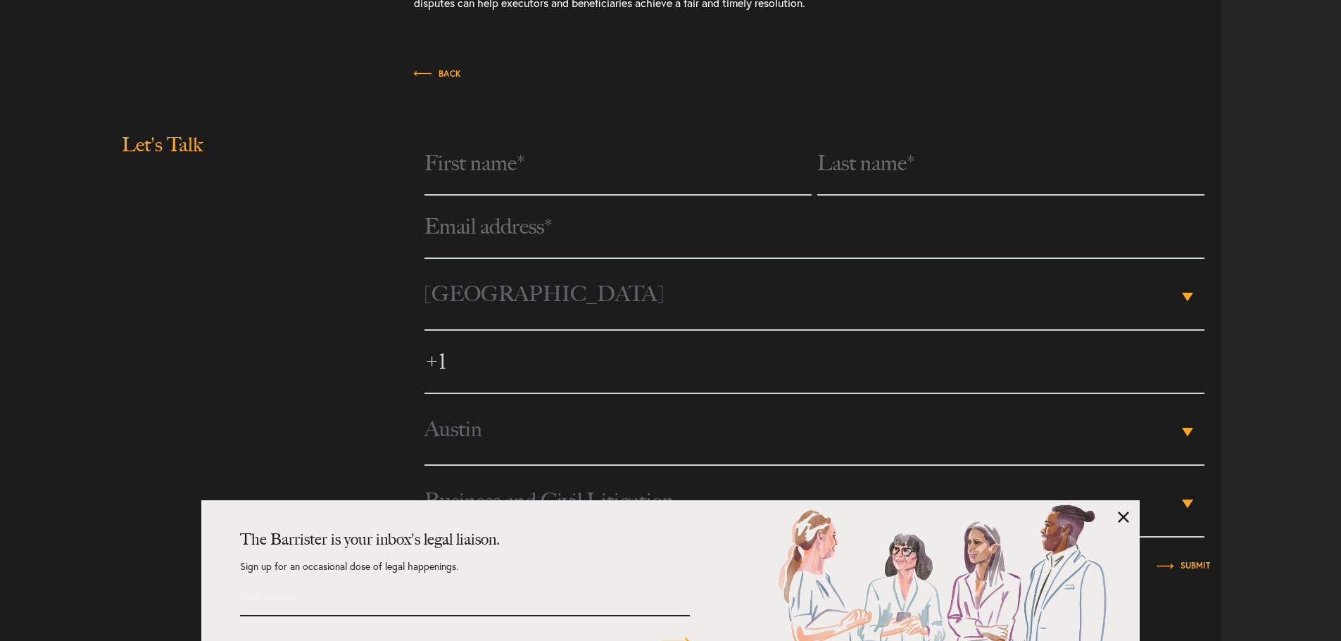
scroll to position [2876, 0]
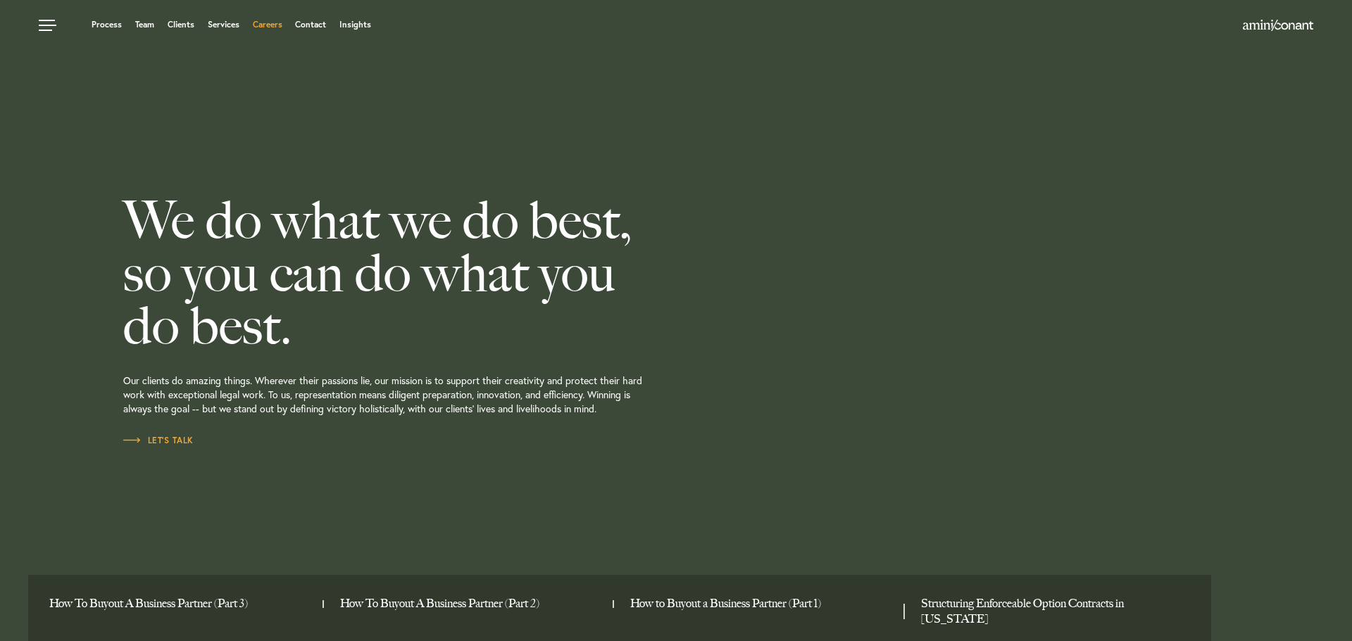
click at [275, 20] on link "Careers" at bounding box center [268, 24] width 30 height 8
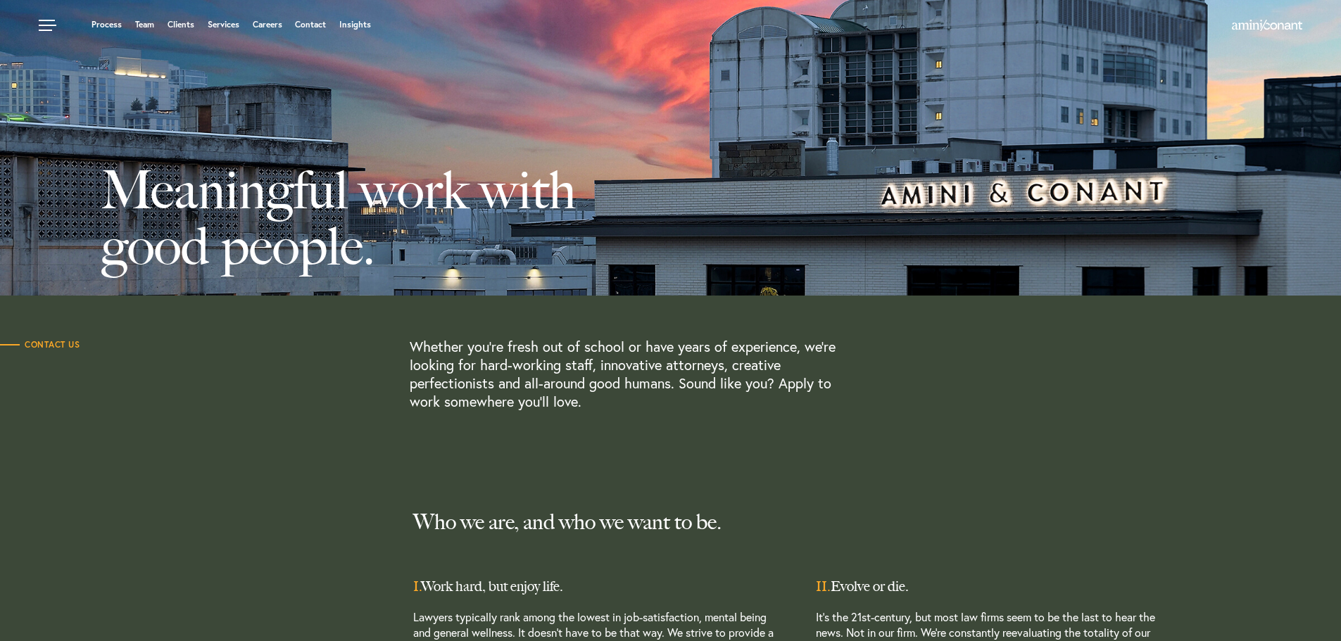
click at [275, 19] on ul "Process Team Clients Services Careers Contact Insights" at bounding box center [510, 25] width 943 height 14
click at [272, 24] on link "Careers" at bounding box center [268, 24] width 30 height 8
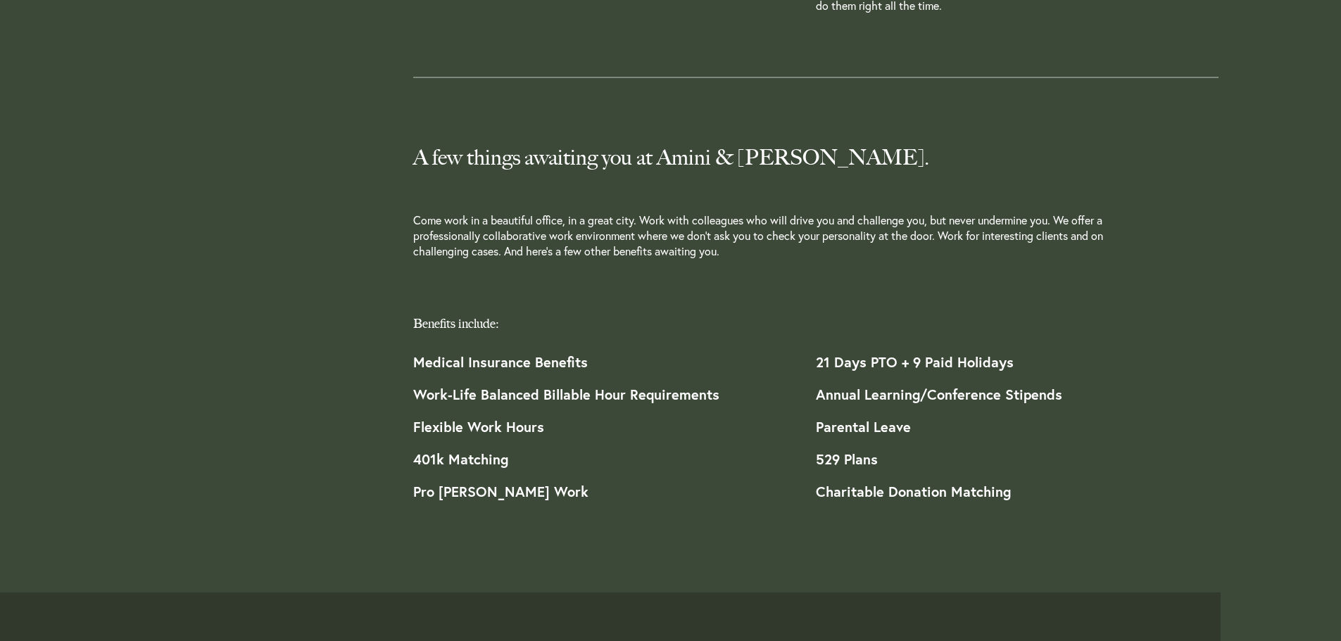
scroll to position [1337, 0]
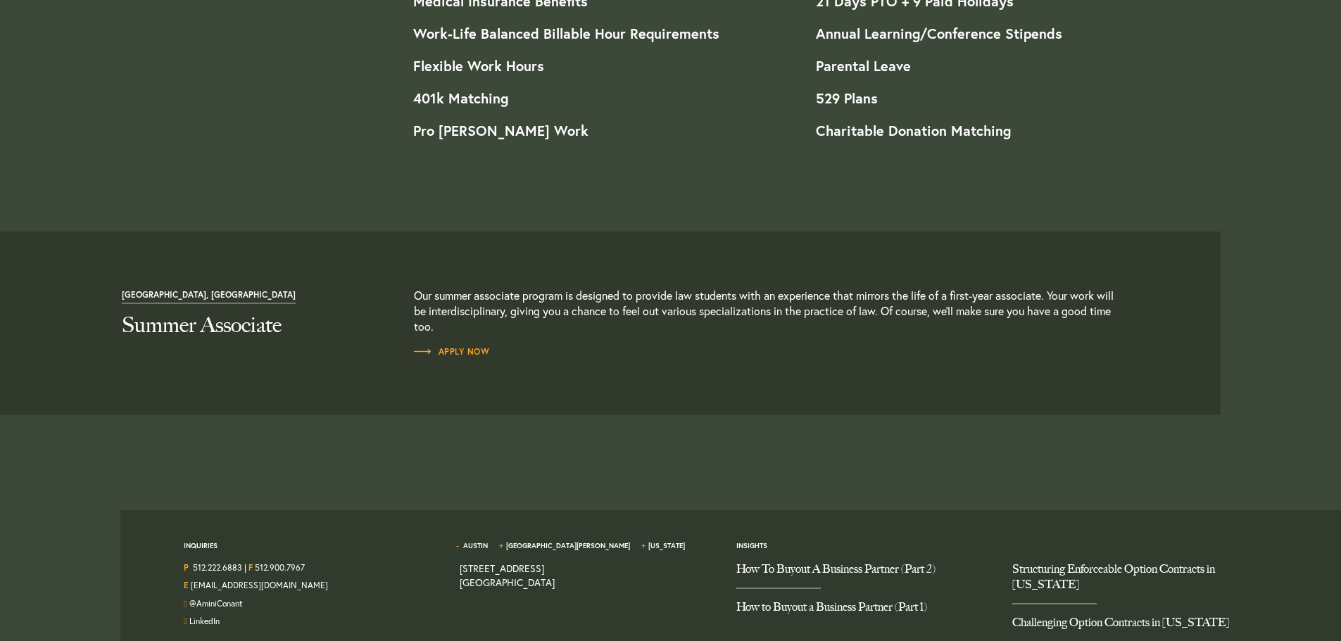
click at [872, 131] on strong "Charitable Donation Matching" at bounding box center [913, 130] width 195 height 19
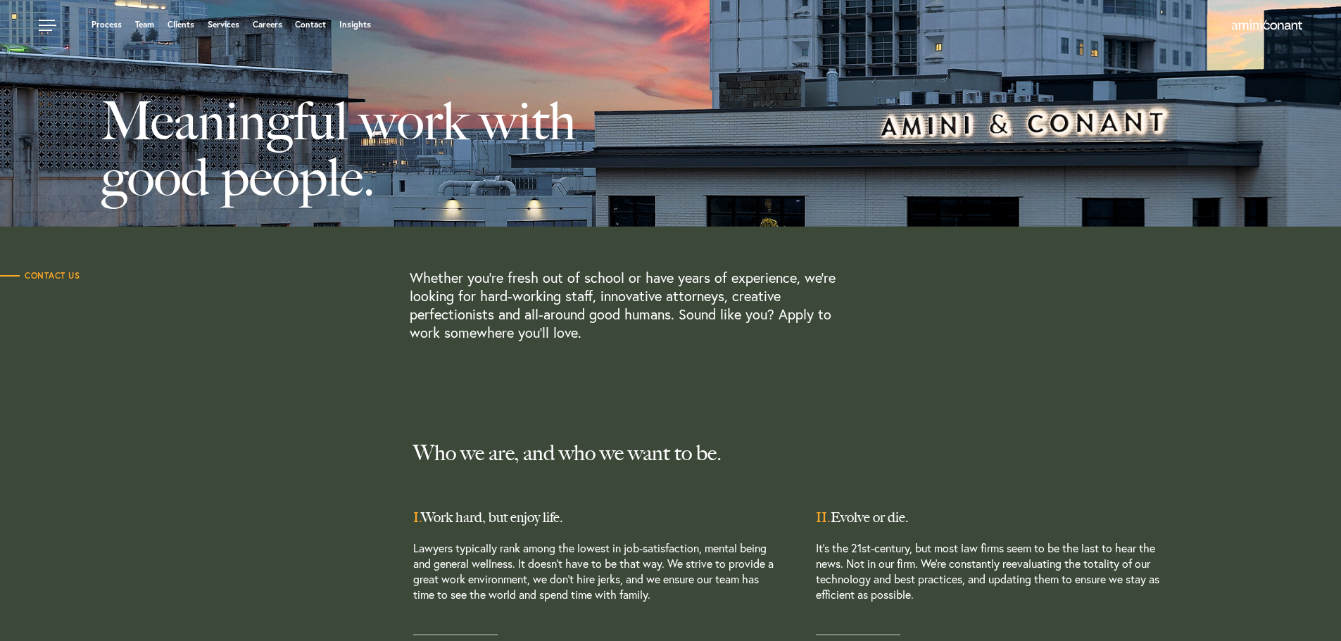
scroll to position [0, 0]
